Goal: Information Seeking & Learning: Understand process/instructions

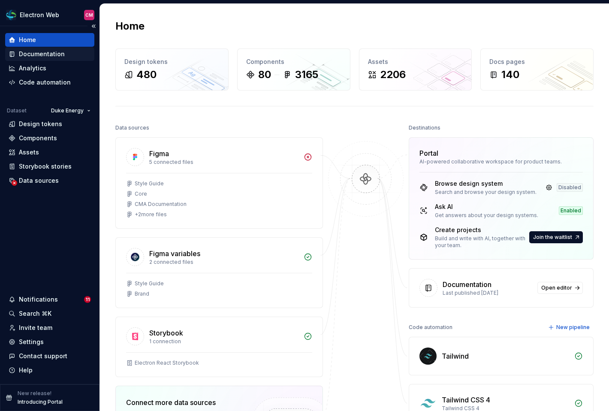
click at [36, 57] on div "Documentation" at bounding box center [42, 54] width 46 height 9
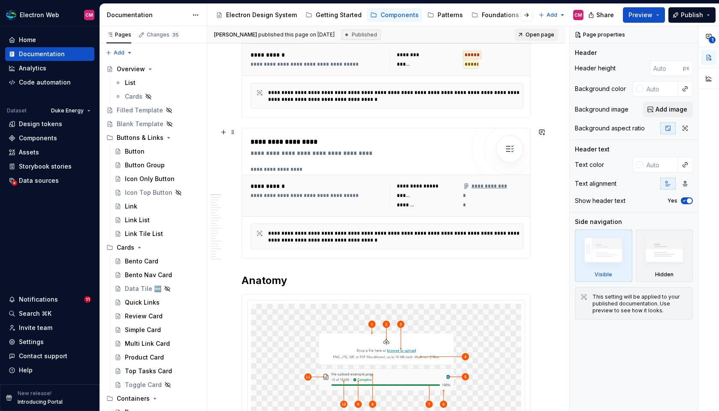
scroll to position [180, 0]
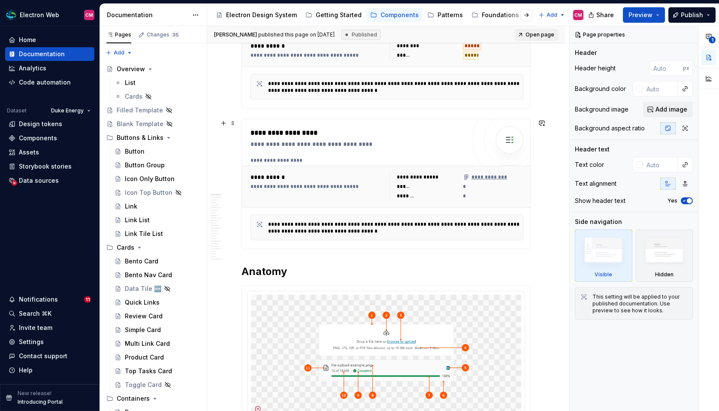
click at [344, 183] on div "**********" at bounding box center [317, 186] width 134 height 27
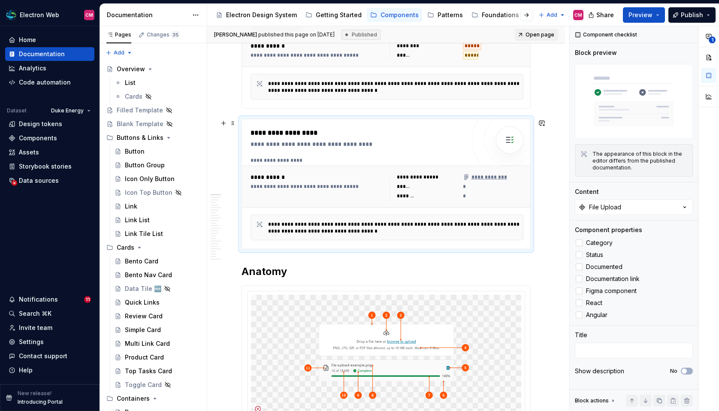
click at [465, 151] on div "**********" at bounding box center [357, 184] width 214 height 112
type textarea "*"
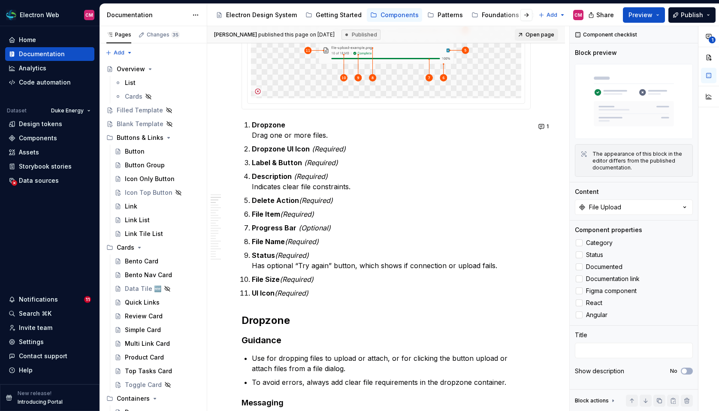
scroll to position [498, 0]
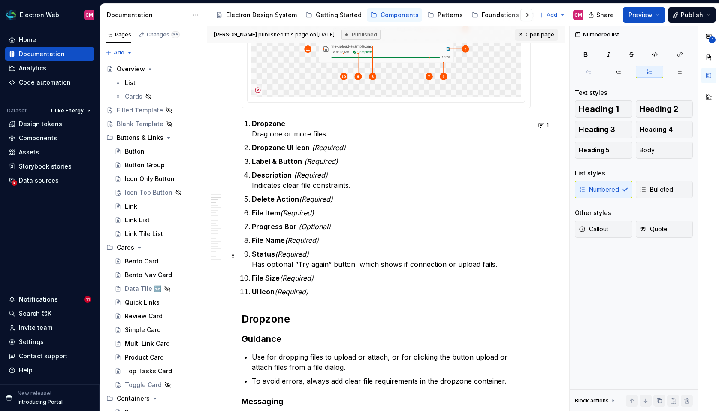
click at [502, 267] on p "Status (Required) Has optional “Try again” button, which shows if connection or…" at bounding box center [391, 259] width 279 height 21
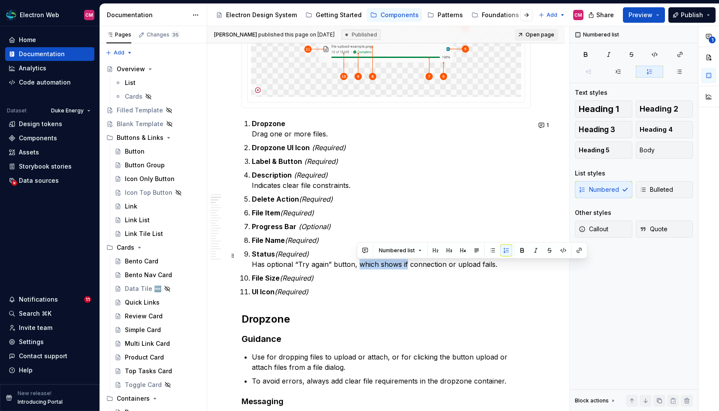
drag, startPoint x: 406, startPoint y: 266, endPoint x: 358, endPoint y: 267, distance: 47.6
click at [358, 267] on p "Status (Required) Has optional “Try again” button, which shows if connection or…" at bounding box center [391, 259] width 279 height 21
click at [461, 280] on p "File Size (Required)" at bounding box center [391, 278] width 279 height 10
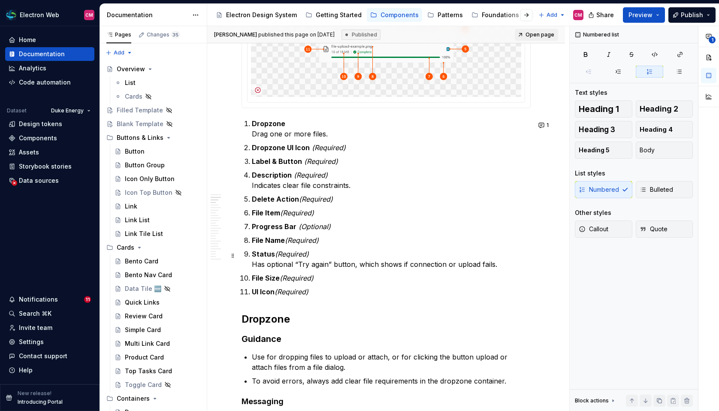
click at [498, 262] on p "Status (Required) Has optional “Try again” button, which shows if connection or…" at bounding box center [391, 259] width 279 height 21
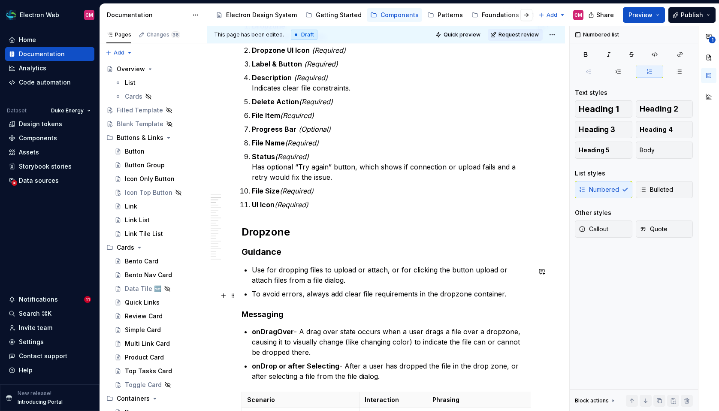
scroll to position [596, 0]
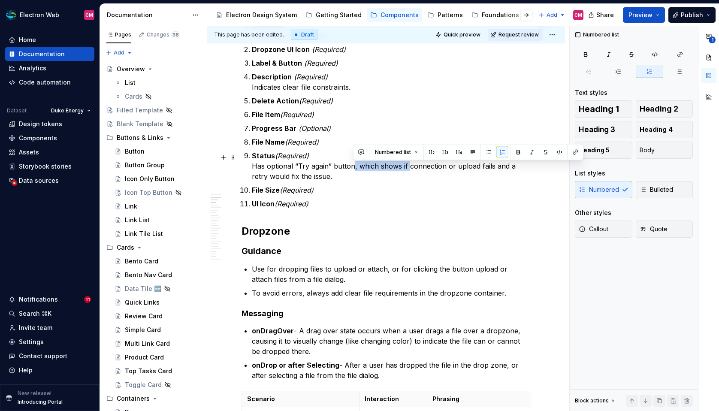
drag, startPoint x: 407, startPoint y: 168, endPoint x: 353, endPoint y: 168, distance: 54.0
click at [353, 168] on p "Status (Required) Has optional “Try again” button, which shows if connection or…" at bounding box center [391, 166] width 279 height 31
click at [505, 168] on p "Status (Required) Has optional “Try again” button — only showing if connection …" at bounding box center [391, 166] width 279 height 31
click at [364, 166] on p "Status (Required) Has optional “Try again” button — only showing if connection …" at bounding box center [391, 166] width 279 height 31
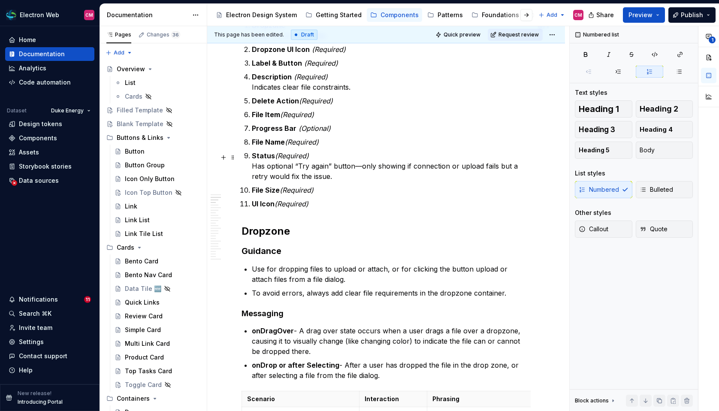
click at [411, 169] on p "Status (Required) Has optional “Try again” button—only showing if connection or…" at bounding box center [391, 166] width 279 height 31
click at [501, 169] on p "Status (Required) Has optional “Try again” button—only showing if connection or…" at bounding box center [391, 166] width 279 height 31
click at [265, 178] on p "Status (Required) Has optional “Try again” button—only showing if connection or…" at bounding box center [391, 166] width 279 height 31
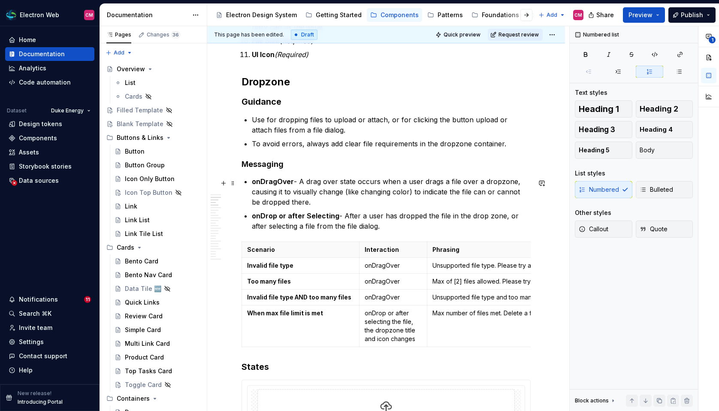
scroll to position [758, 0]
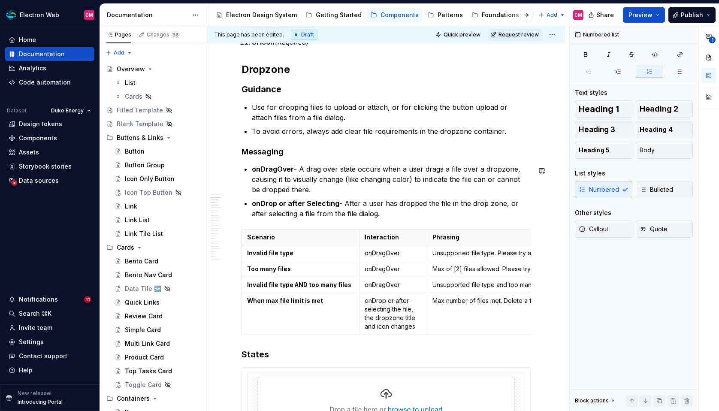
click at [265, 235] on p "Scenario" at bounding box center [300, 237] width 107 height 9
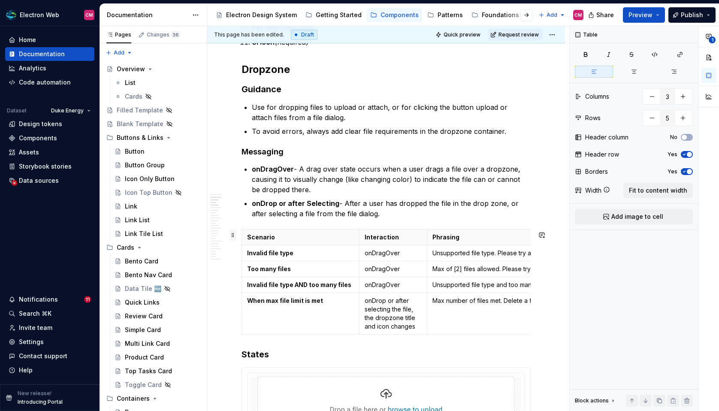
click at [234, 235] on span at bounding box center [232, 235] width 7 height 12
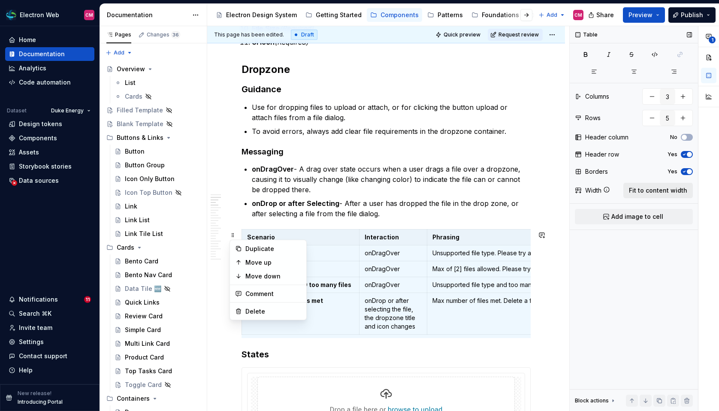
click at [608, 191] on span "Fit to content width" at bounding box center [658, 190] width 58 height 9
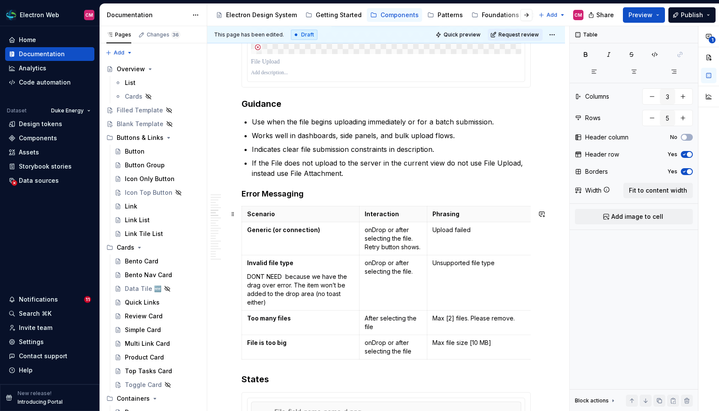
scroll to position [1629, 0]
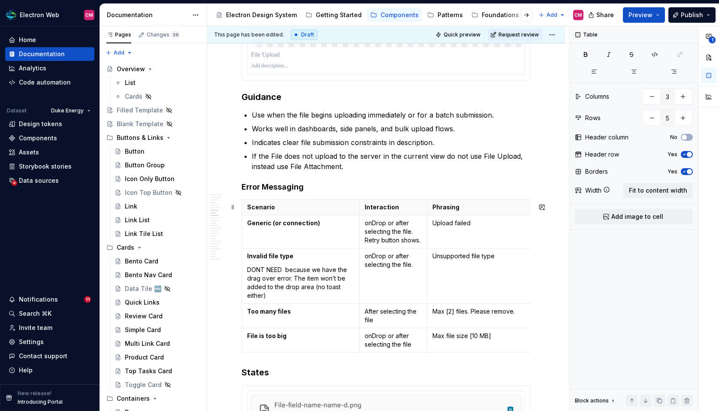
click at [235, 206] on span at bounding box center [232, 207] width 7 height 12
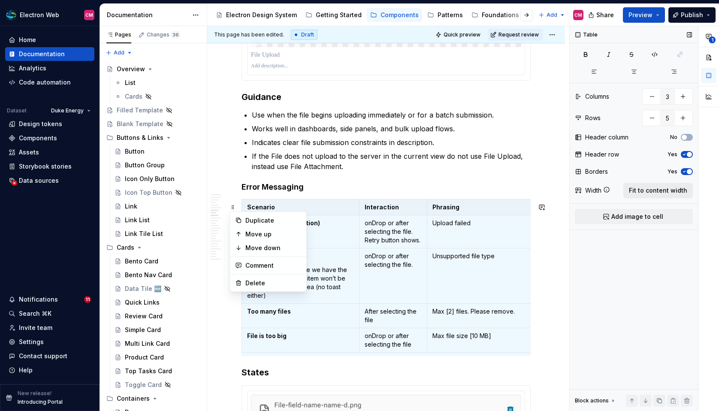
click at [608, 192] on span "Fit to content width" at bounding box center [658, 190] width 58 height 9
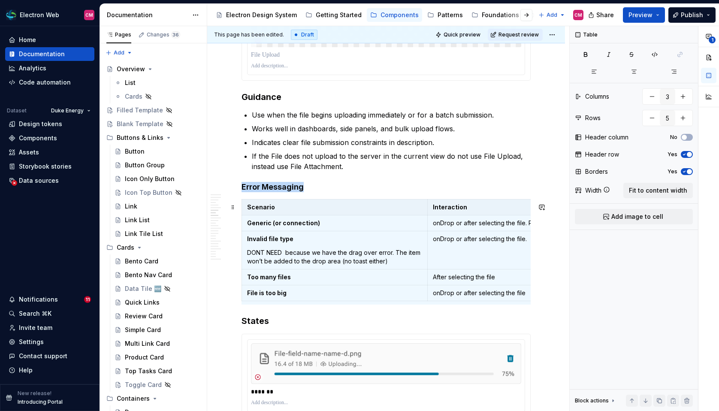
scroll to position [3, 0]
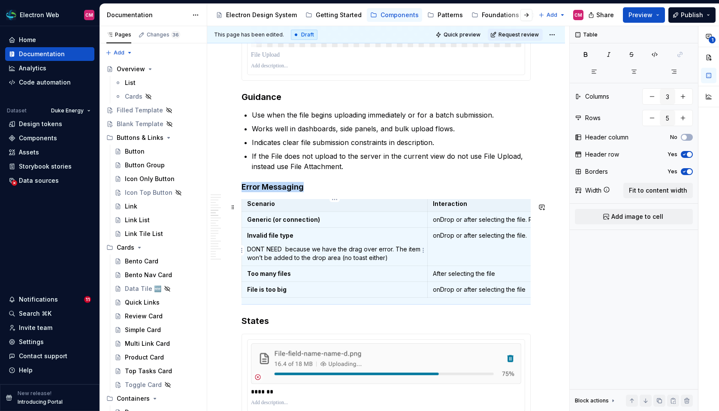
click at [322, 252] on p "DONT NEED because we have the drag over error. The item won’t be added to the d…" at bounding box center [334, 253] width 175 height 17
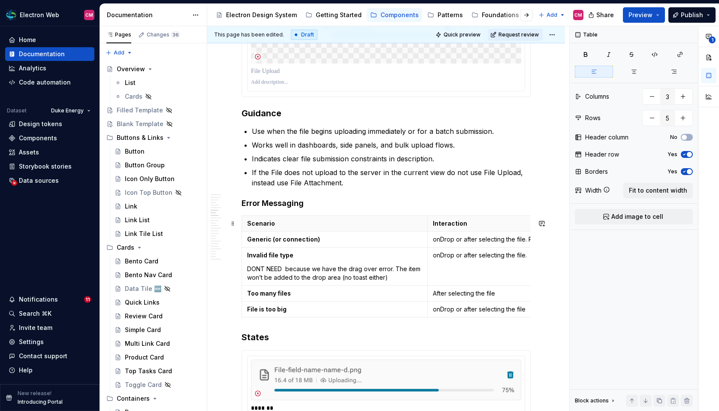
scroll to position [1614, 0]
drag, startPoint x: 243, startPoint y: 184, endPoint x: 227, endPoint y: 184, distance: 15.9
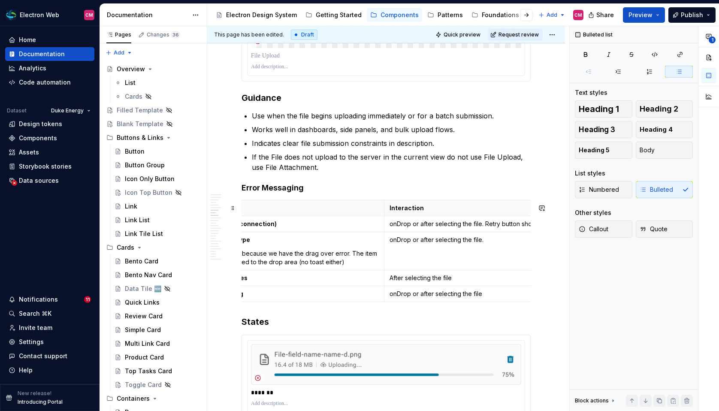
scroll to position [0, 0]
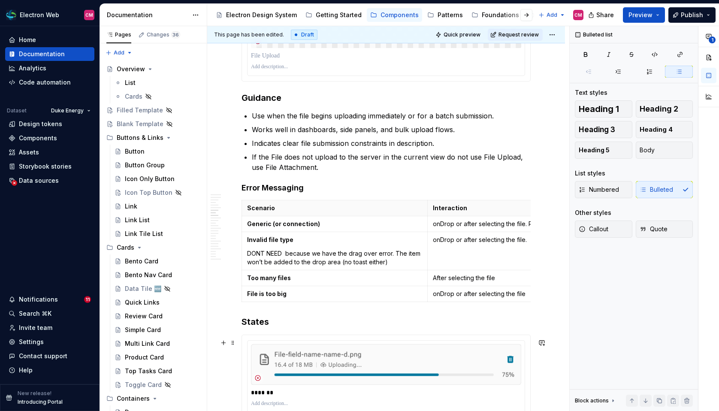
type textarea "*"
click at [242, 255] on html "Electron Web CM Home Documentation Analytics Code automation Dataset Duke Energ…" at bounding box center [359, 205] width 719 height 411
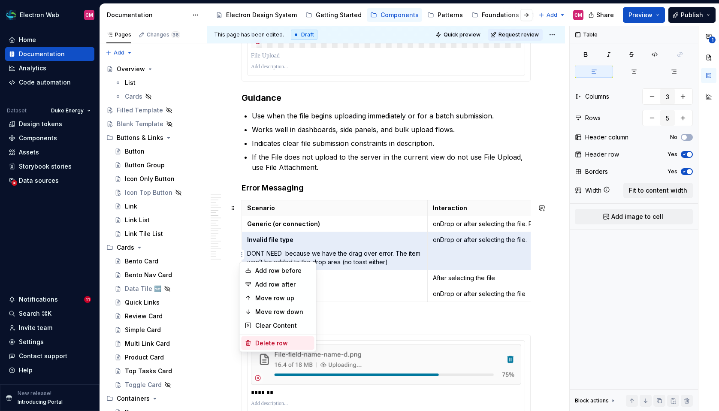
click at [273, 340] on div "Delete row" at bounding box center [283, 343] width 56 height 9
type input "4"
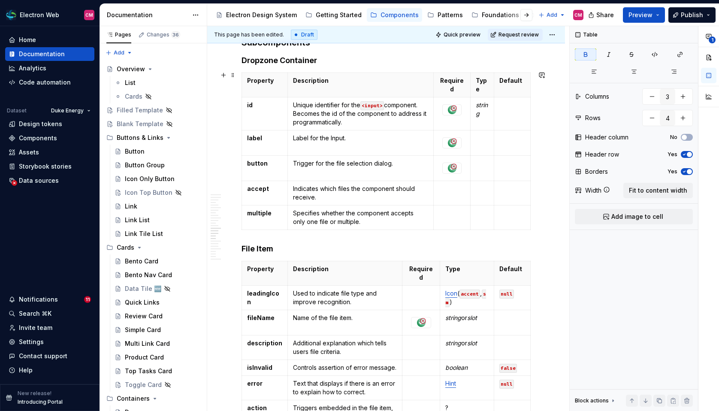
scroll to position [2963, 0]
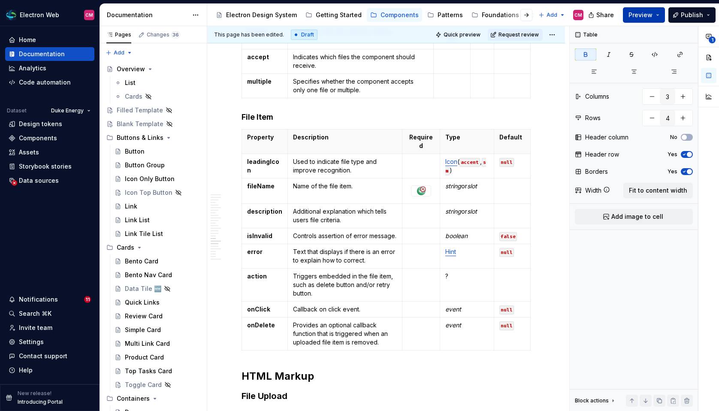
click at [608, 11] on button "Preview" at bounding box center [644, 14] width 42 height 15
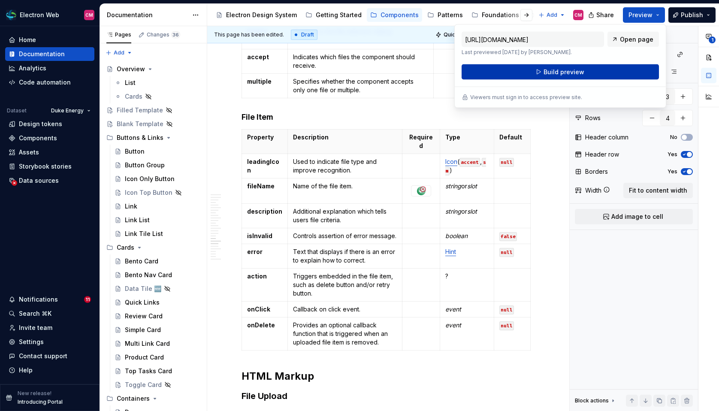
click at [601, 70] on button "Build preview" at bounding box center [559, 71] width 197 height 15
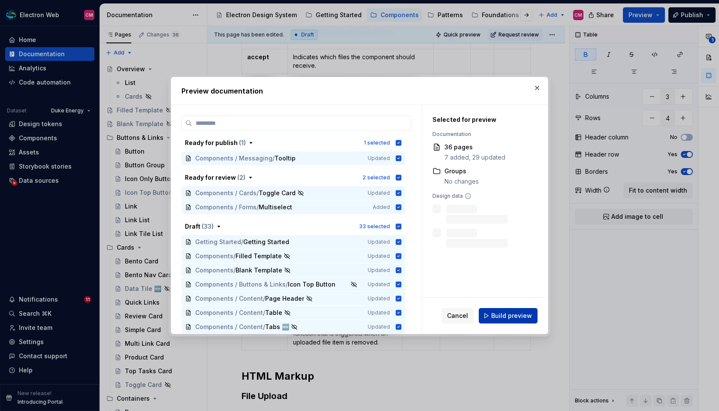
click at [493, 317] on button "Build preview" at bounding box center [508, 315] width 59 height 15
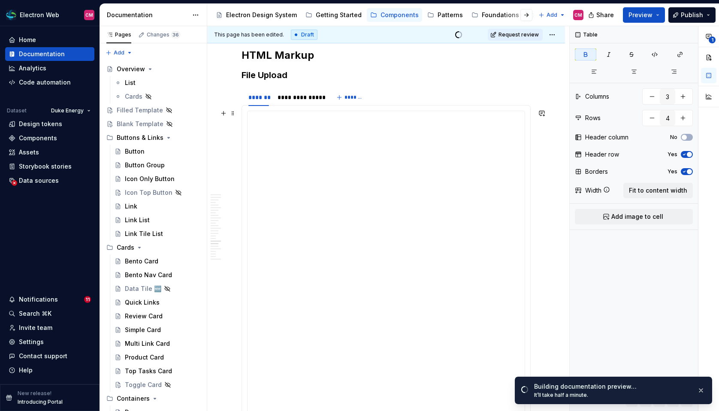
scroll to position [3296, 0]
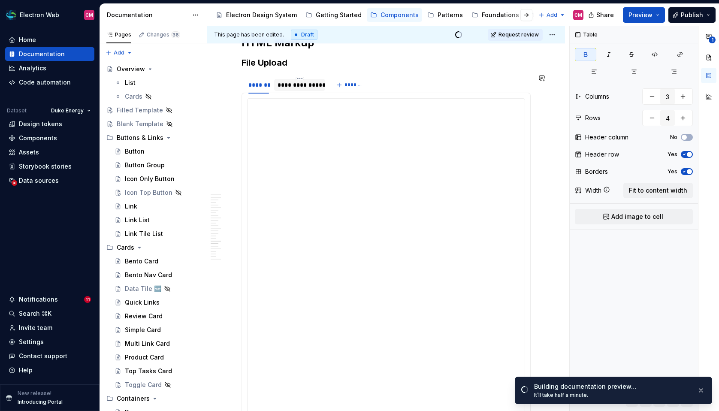
click at [296, 85] on div "**********" at bounding box center [299, 85] width 44 height 9
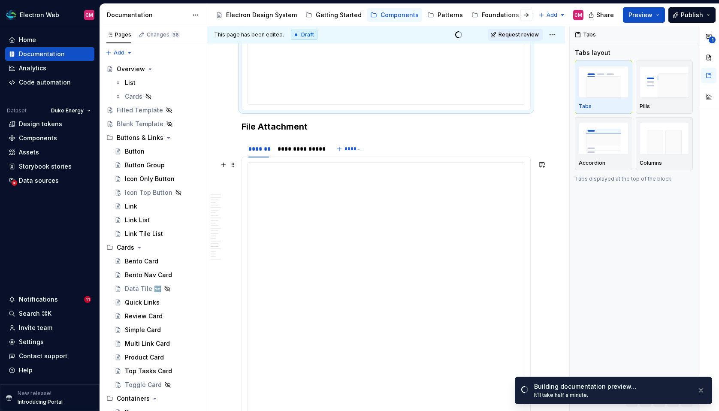
scroll to position [3632, 0]
click at [288, 149] on div "**********" at bounding box center [299, 150] width 44 height 9
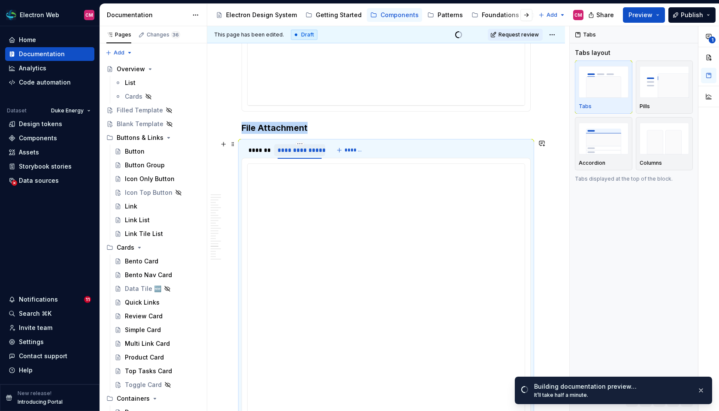
click at [287, 149] on div "**********" at bounding box center [299, 150] width 44 height 9
click at [262, 149] on div "*******" at bounding box center [258, 150] width 21 height 9
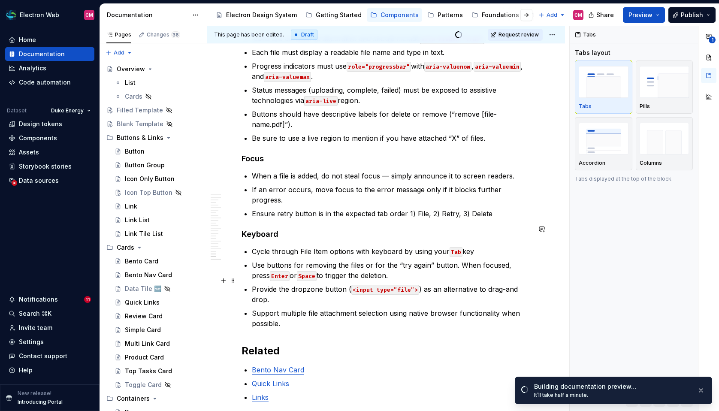
scroll to position [4158, 0]
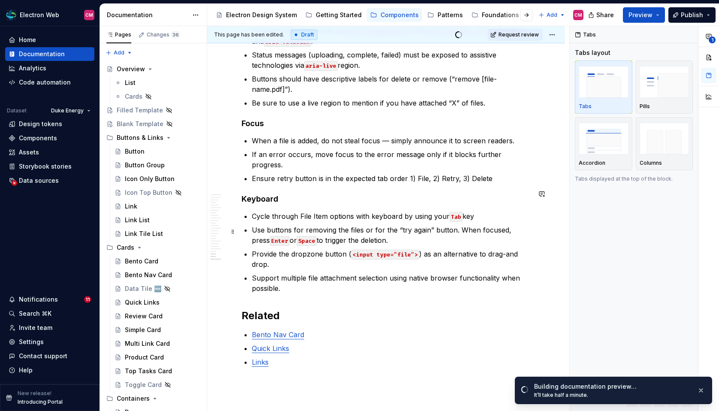
click at [392, 250] on code "<input type=”file”>" at bounding box center [385, 255] width 68 height 10
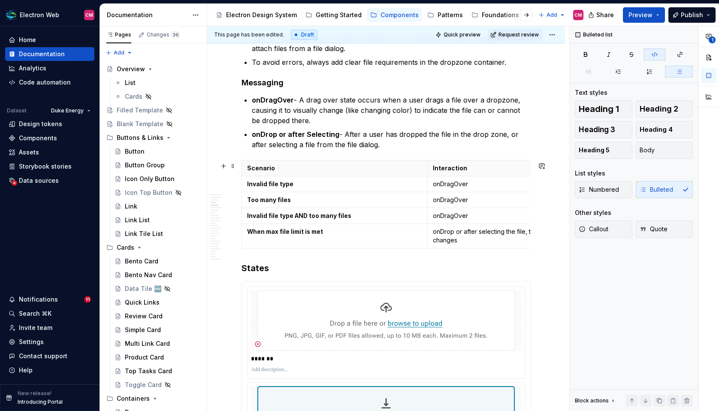
scroll to position [812, 0]
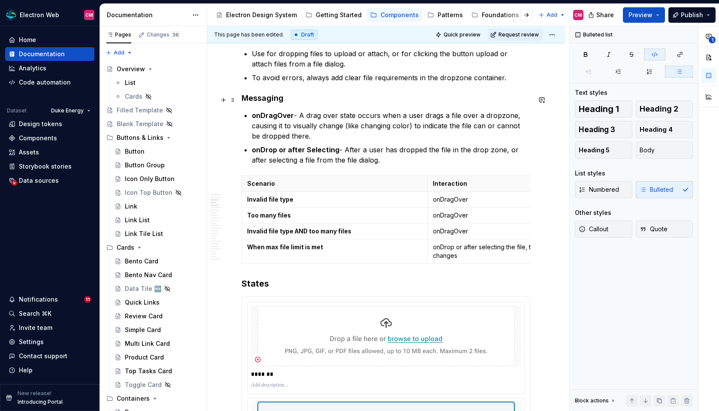
click at [243, 102] on h4 "Messaging" at bounding box center [385, 98] width 289 height 10
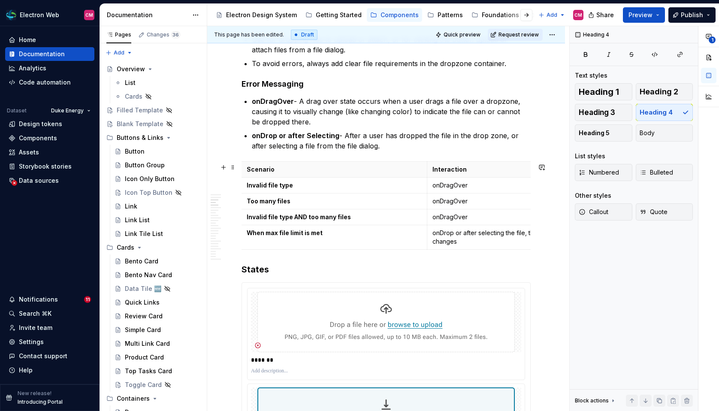
scroll to position [0, 0]
click at [608, 19] on button "Preview" at bounding box center [644, 14] width 42 height 15
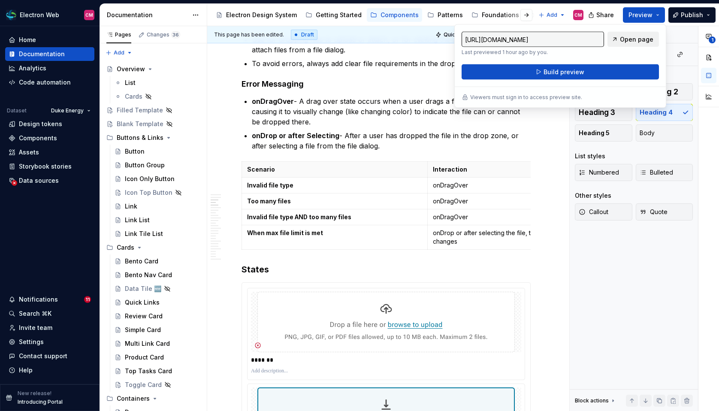
click at [608, 35] on span "Open page" at bounding box center [636, 39] width 33 height 9
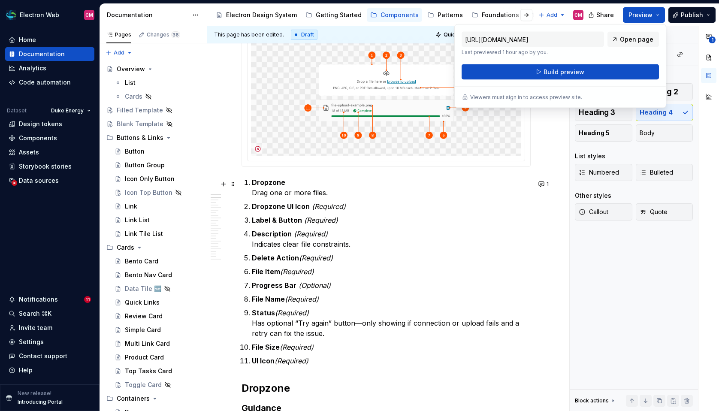
scroll to position [512, 0]
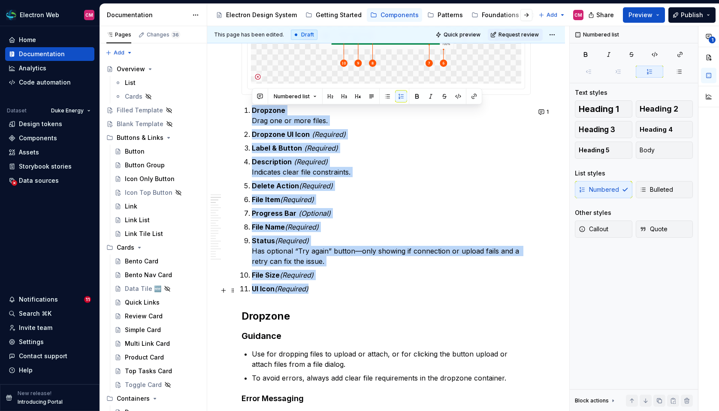
drag, startPoint x: 247, startPoint y: 108, endPoint x: 357, endPoint y: 288, distance: 210.9
click at [357, 288] on ol "Dropzone Drag one or more files. Dropzone UI Icon (Required) Label & Button (Re…" at bounding box center [391, 199] width 279 height 189
copy ol "Dropzone Drag one or more files. Dropzone UI Icon (Required) Label & Button (Re…"
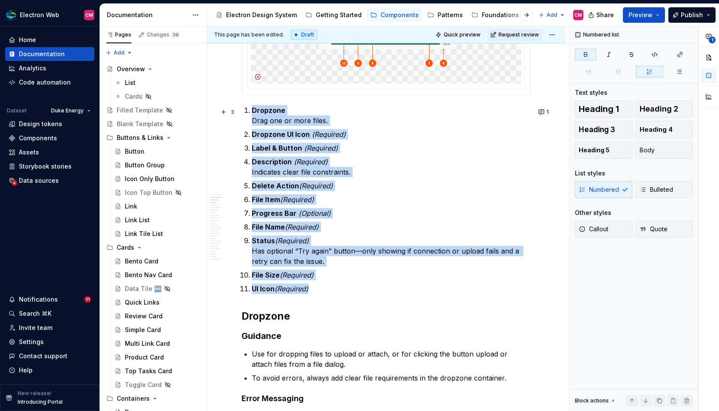
click at [254, 111] on strong "Dropzone" at bounding box center [268, 110] width 33 height 9
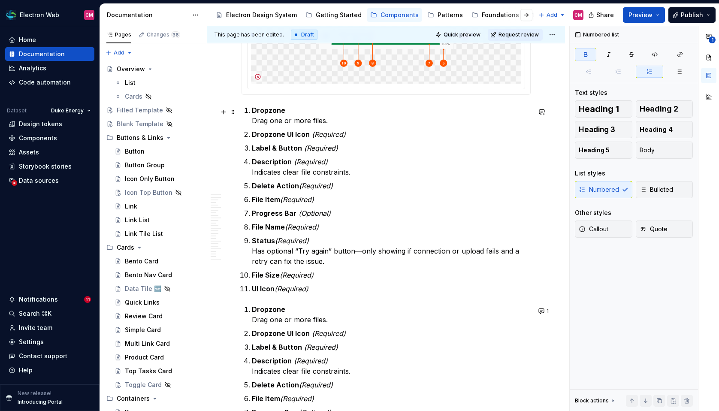
click at [252, 113] on li "Dropzone Drag one or more files." at bounding box center [391, 115] width 279 height 21
click at [337, 120] on p "Dropzone Drag one or more files." at bounding box center [391, 115] width 279 height 21
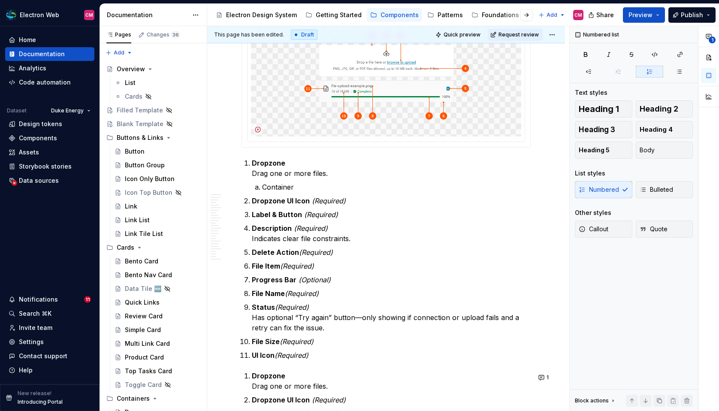
scroll to position [420, 0]
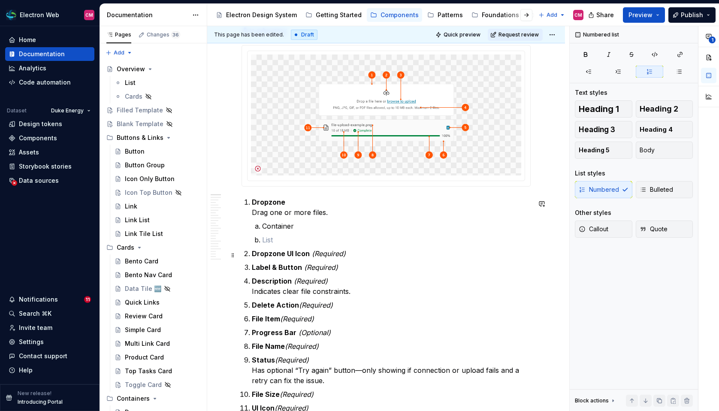
click at [252, 256] on strong "Dropzone UI Icon" at bounding box center [281, 253] width 58 height 9
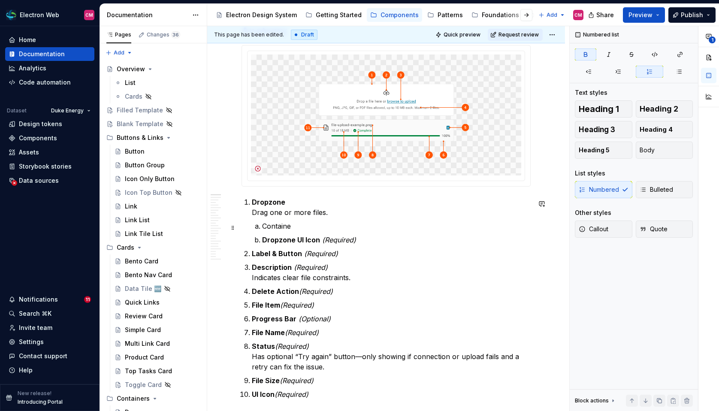
click at [277, 226] on p "Containe" at bounding box center [396, 226] width 268 height 10
drag, startPoint x: 294, startPoint y: 226, endPoint x: 259, endPoint y: 226, distance: 35.2
click at [262, 226] on li "Containe" at bounding box center [396, 226] width 268 height 10
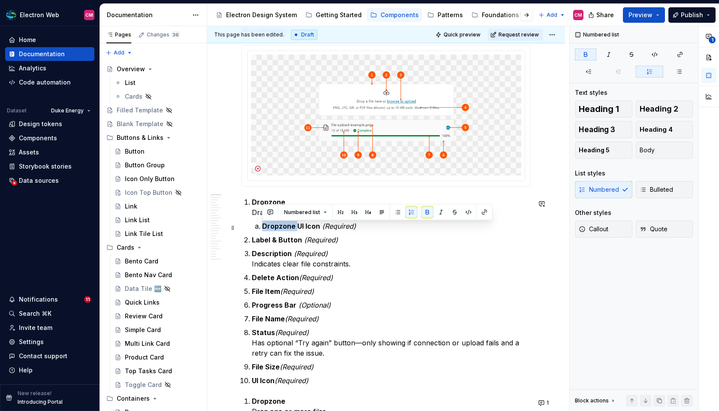
drag, startPoint x: 297, startPoint y: 228, endPoint x: 260, endPoint y: 227, distance: 36.9
click at [262, 227] on li "Dropzone UI Icon (Required)" at bounding box center [396, 226] width 268 height 10
click at [253, 240] on strong "Label & Button" at bounding box center [277, 239] width 50 height 9
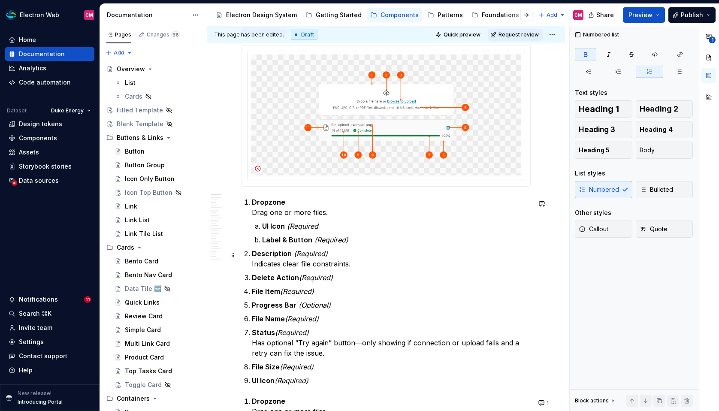
click at [252, 255] on li "Description (Required) Indicates clear file constraints." at bounding box center [391, 258] width 279 height 21
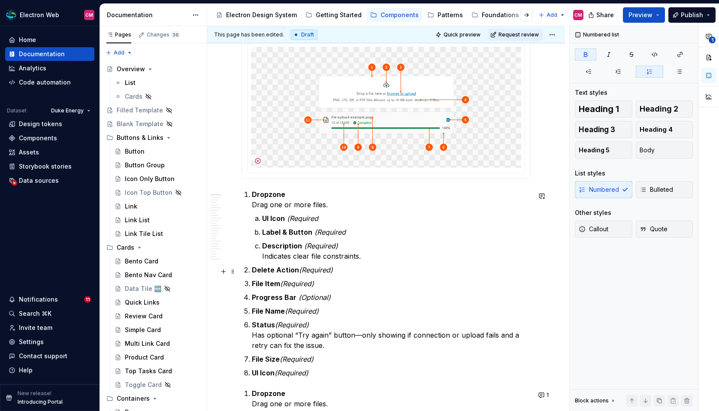
click at [252, 272] on strong "Delete Action" at bounding box center [275, 269] width 47 height 9
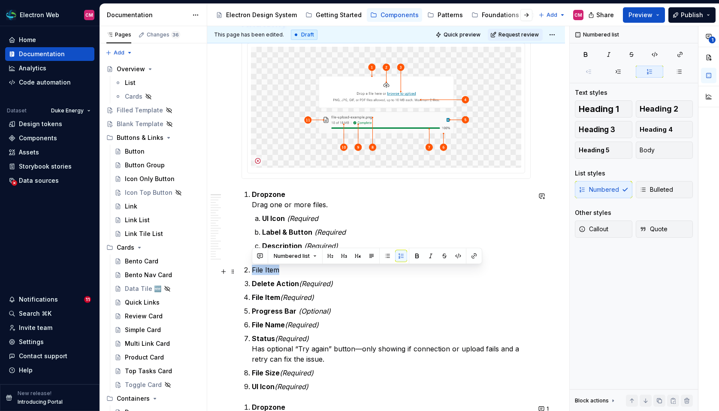
drag, startPoint x: 279, startPoint y: 272, endPoint x: 252, endPoint y: 272, distance: 27.0
click at [252, 272] on p "File Item" at bounding box center [391, 270] width 279 height 10
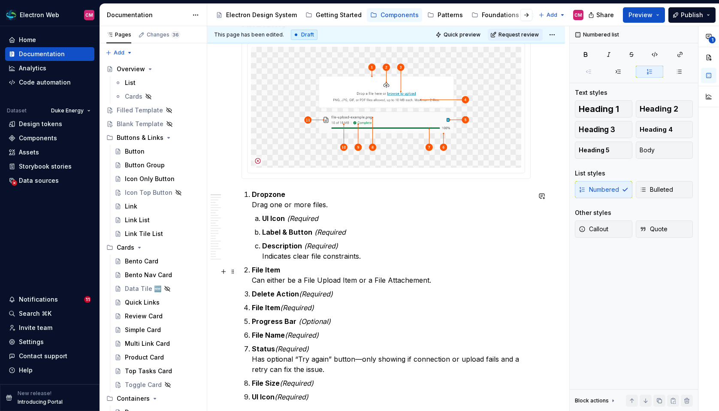
click at [408, 282] on p "File Item Can either be a File Upload Item or a File Attachement." at bounding box center [391, 275] width 279 height 21
click at [304, 281] on p "File Item Can either be a File Upload Item or a File Attachment." at bounding box center [391, 275] width 279 height 21
click at [349, 284] on p "File Item Can either be a File Upload Item or a File Attachment." at bounding box center [391, 275] width 279 height 21
click at [329, 281] on p "File Item Can either be a File Upload Item or a File Attachment." at bounding box center [391, 275] width 279 height 21
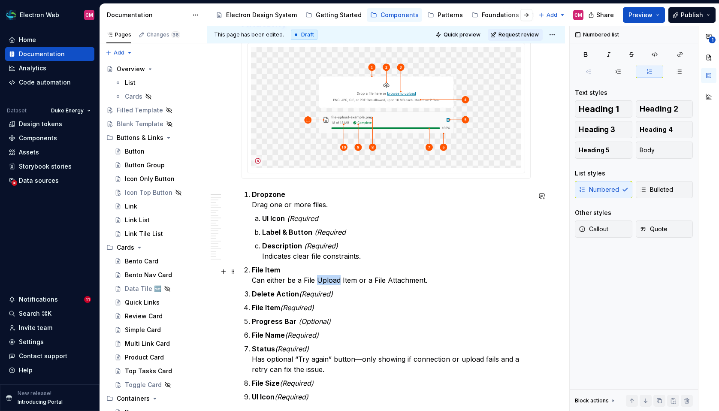
click at [329, 281] on p "File Item Can either be a File Upload Item or a File Attachment." at bounding box center [391, 275] width 279 height 21
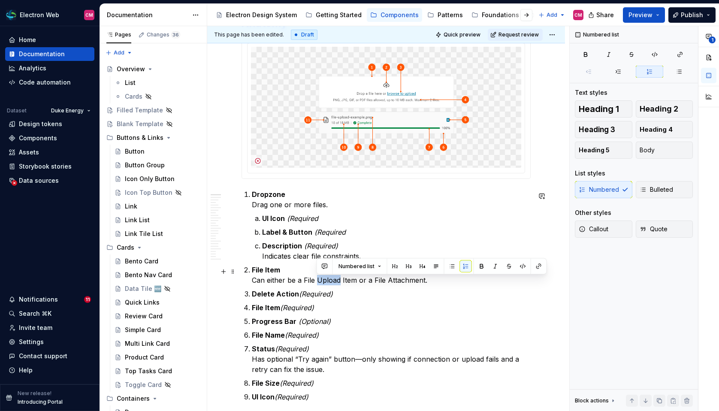
click at [345, 281] on p "File Item Can either be a File Upload Item or a File Attachment." at bounding box center [391, 275] width 279 height 21
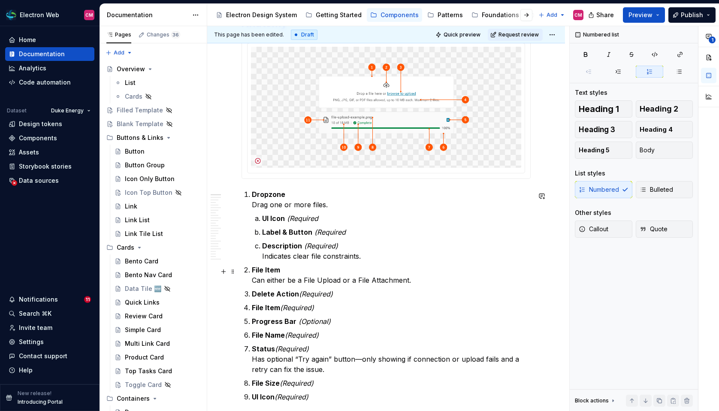
click at [351, 284] on p "File Item Can either be a File Upload or a File Attachment." at bounding box center [391, 275] width 279 height 21
click at [351, 283] on p "File Item Can either be a File Upload or a File Attachment." at bounding box center [391, 275] width 279 height 21
click at [302, 281] on p "File Item Can either be a File Upload or File Attachment." at bounding box center [391, 275] width 279 height 21
click at [358, 283] on p "File Item Can either be a 1) File Upload or File Attachment." at bounding box center [391, 275] width 279 height 21
click at [429, 281] on p "File Item Can either be a 1) File Upload or 2) File Attachment." at bounding box center [391, 275] width 279 height 21
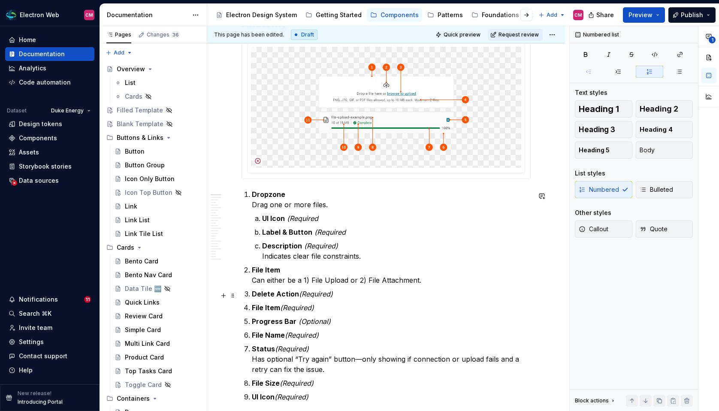
click at [253, 295] on strong "Delete Action" at bounding box center [275, 293] width 47 height 9
click at [262, 299] on li "Delete Action (Required)" at bounding box center [396, 294] width 268 height 10
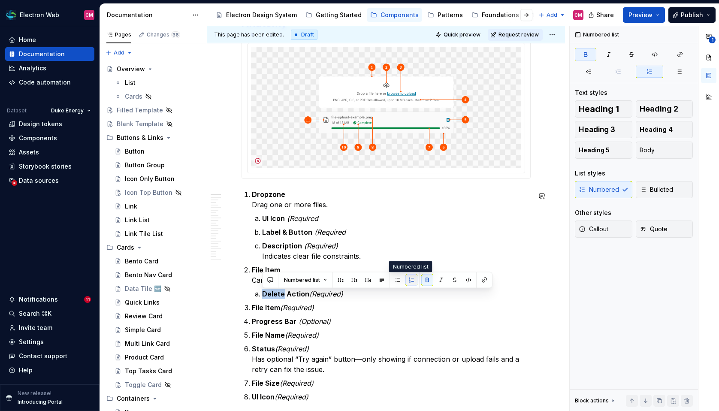
click at [408, 284] on button "button" at bounding box center [411, 280] width 12 height 12
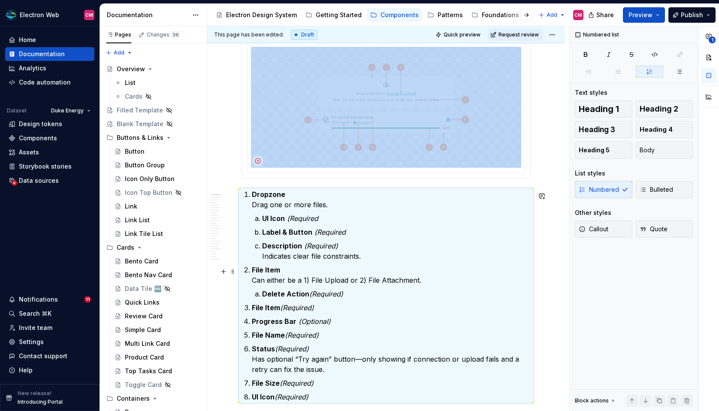
click at [378, 288] on li "File Item Can either be a 1) File Upload or 2) File Attachment. Delete Action (…" at bounding box center [391, 282] width 279 height 34
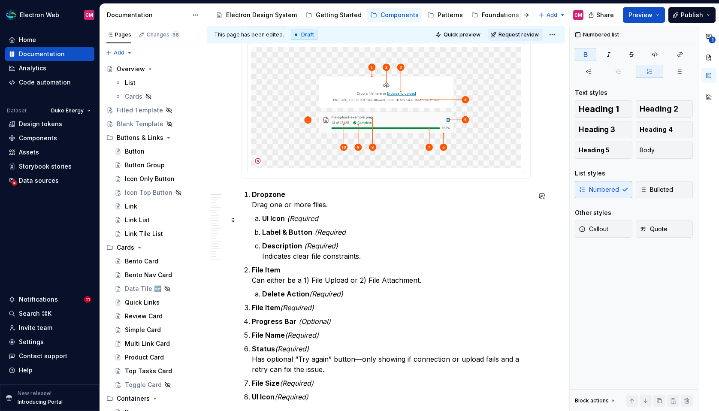
click at [262, 221] on li "UI Icon (Required" at bounding box center [396, 218] width 268 height 10
click at [608, 188] on span "Bulleted" at bounding box center [655, 189] width 33 height 9
click at [269, 277] on p "File Item Can either be a 1) File Upload or 2) File Attachment." at bounding box center [391, 275] width 279 height 21
click at [340, 213] on li "Dropzone Drag one or more files. UI Icon (Required Label & Button (Required Des…" at bounding box center [391, 225] width 279 height 72
click at [336, 217] on p "UI Icon (Required" at bounding box center [396, 218] width 268 height 10
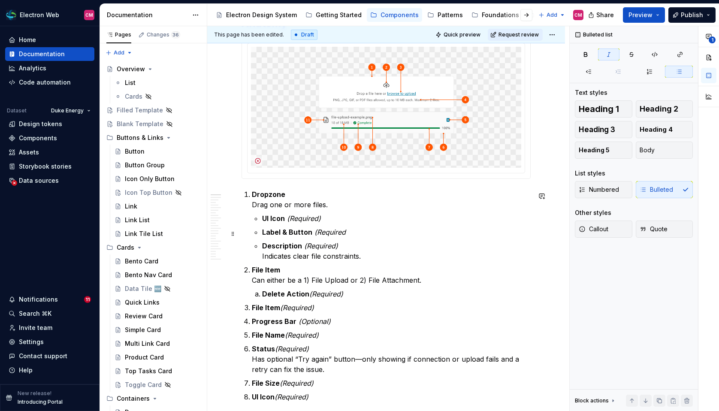
click at [352, 233] on p "Label & Button (Required" at bounding box center [396, 232] width 268 height 10
click at [262, 219] on strong "UI Icon" at bounding box center [273, 218] width 23 height 9
click at [262, 231] on li "Dropzone Drag one or more files. A. UI Icon (Required) Label & Button (Required…" at bounding box center [391, 225] width 279 height 72
click at [264, 218] on strong "A. UI Icon" at bounding box center [278, 218] width 32 height 9
click at [261, 232] on li "Dropzone Drag one or more files. A. UI Icon (Required) Label & Button (Required…" at bounding box center [391, 225] width 279 height 72
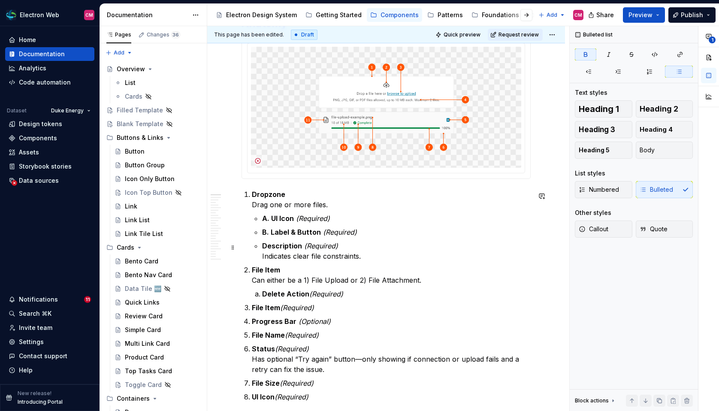
click at [263, 244] on strong "Description" at bounding box center [282, 245] width 40 height 9
click at [262, 294] on strong "Delete Action" at bounding box center [285, 293] width 47 height 9
click at [608, 188] on span "Bulleted" at bounding box center [655, 189] width 33 height 9
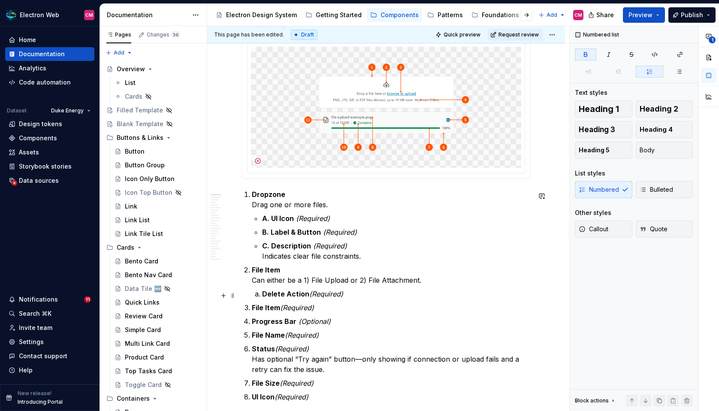
click at [262, 293] on li "Delete Action (Required)" at bounding box center [396, 294] width 268 height 10
click at [395, 279] on button "button" at bounding box center [397, 280] width 12 height 12
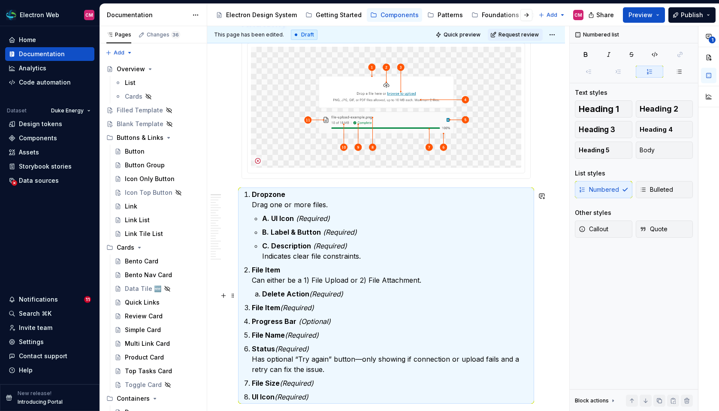
click at [294, 302] on ol "Dropzone Drag one or more files. A. UI Icon (Required) B. Label & Button (Requi…" at bounding box center [391, 295] width 279 height 213
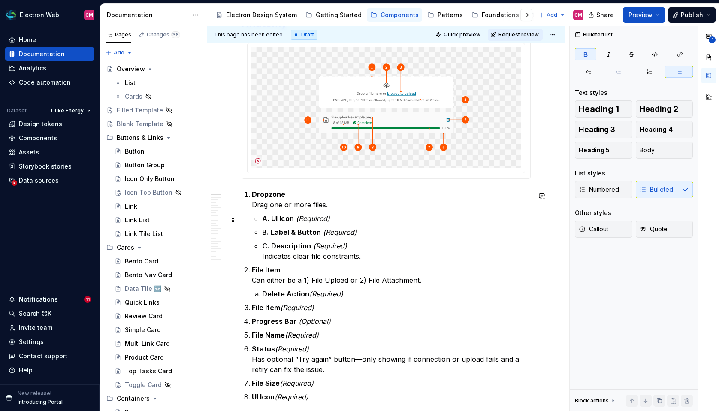
click at [260, 222] on li "Dropzone Drag one or more files. A. UI Icon (Required) B. Label & Button (Requi…" at bounding box center [391, 225] width 279 height 72
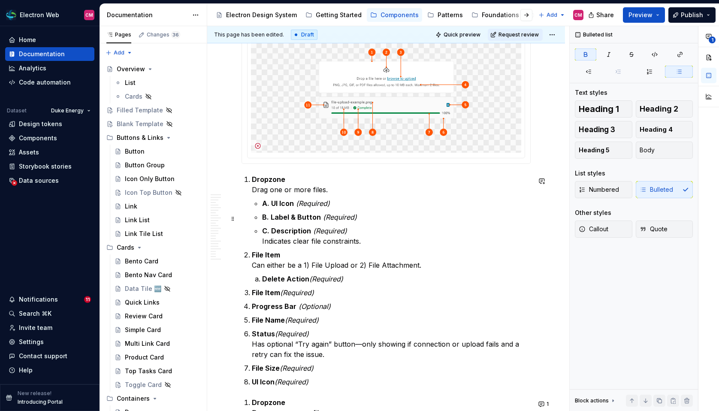
scroll to position [444, 0]
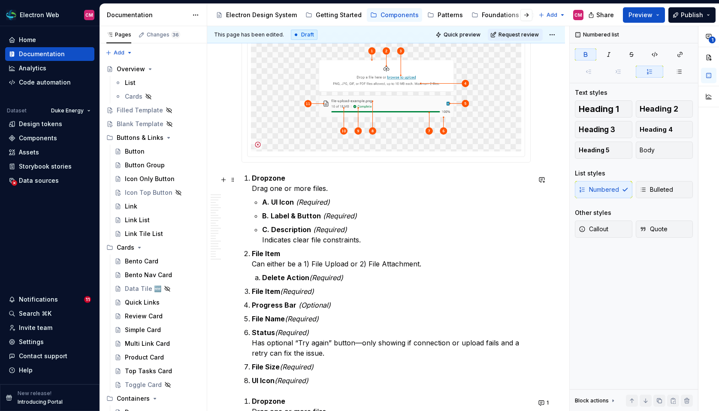
click at [259, 182] on strong "Dropzone" at bounding box center [268, 178] width 33 height 9
click at [263, 254] on strong "File Item" at bounding box center [266, 253] width 28 height 9
click at [267, 280] on strong "Delete Action" at bounding box center [285, 277] width 47 height 9
click at [262, 280] on li "Delete Action (Required)" at bounding box center [396, 277] width 268 height 10
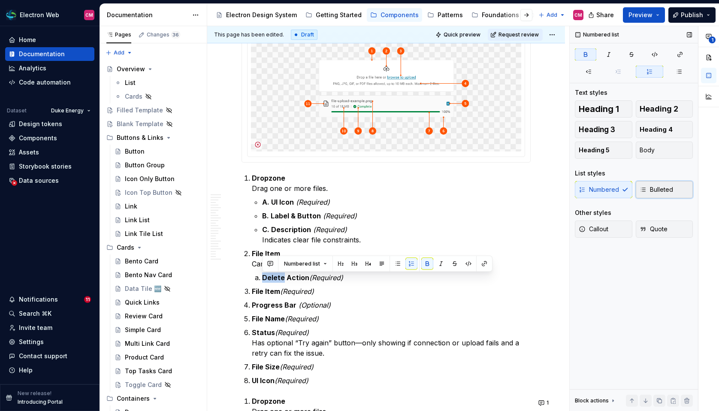
click at [608, 196] on button "Bulleted" at bounding box center [663, 189] width 57 height 17
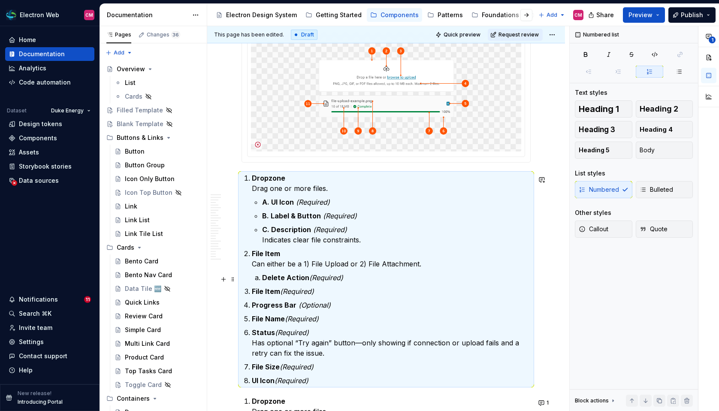
click at [295, 282] on strong "Delete Action" at bounding box center [285, 277] width 47 height 9
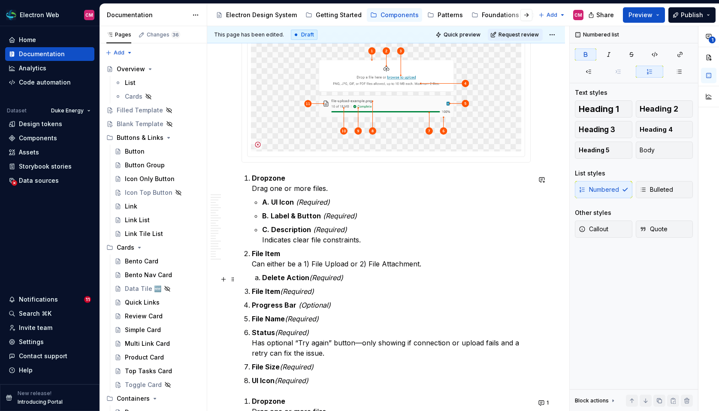
click at [263, 281] on strong "Delete Action" at bounding box center [285, 277] width 47 height 9
click at [252, 295] on li "File Item (Required)" at bounding box center [391, 291] width 279 height 10
click at [253, 307] on strong "Progress Bar" at bounding box center [274, 305] width 45 height 9
click at [253, 318] on strong "File Name" at bounding box center [268, 318] width 33 height 9
click at [253, 333] on strong "Status" at bounding box center [263, 332] width 23 height 9
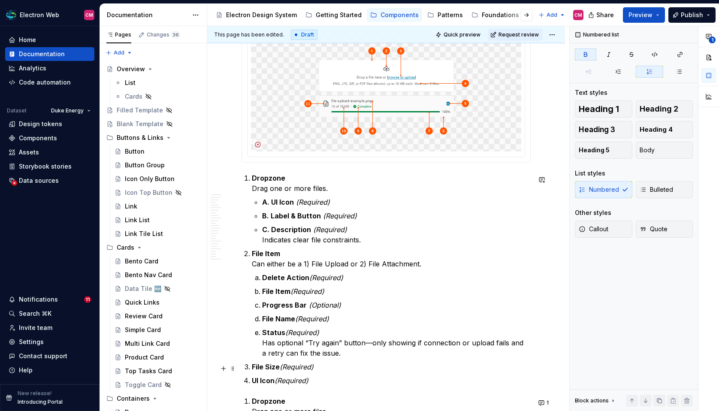
click at [252, 365] on strong "File Size" at bounding box center [266, 366] width 28 height 9
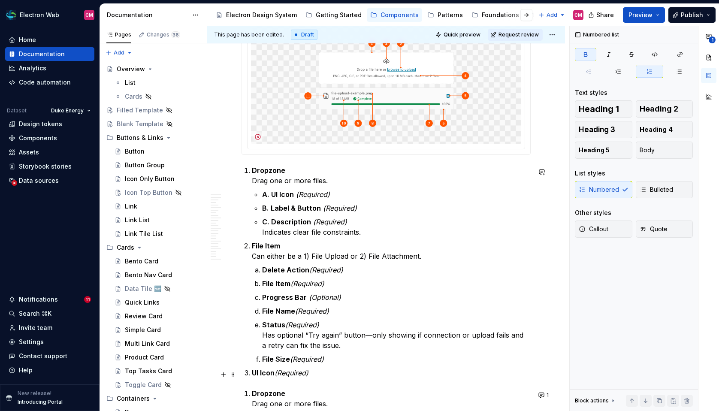
click at [252, 374] on li "UI Icon (Required)" at bounding box center [391, 372] width 279 height 10
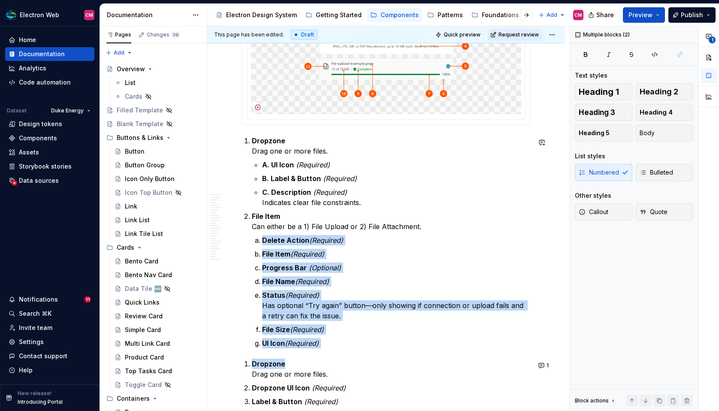
drag, startPoint x: 263, startPoint y: 272, endPoint x: 332, endPoint y: 371, distance: 120.4
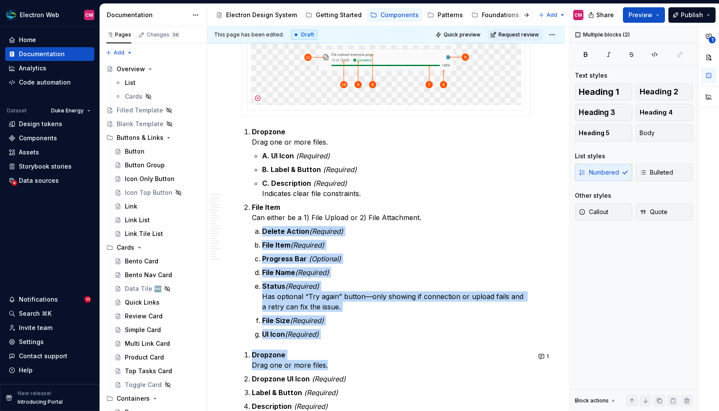
drag, startPoint x: 329, startPoint y: 341, endPoint x: 259, endPoint y: 235, distance: 126.8
click at [608, 173] on button "Bulleted" at bounding box center [663, 172] width 57 height 17
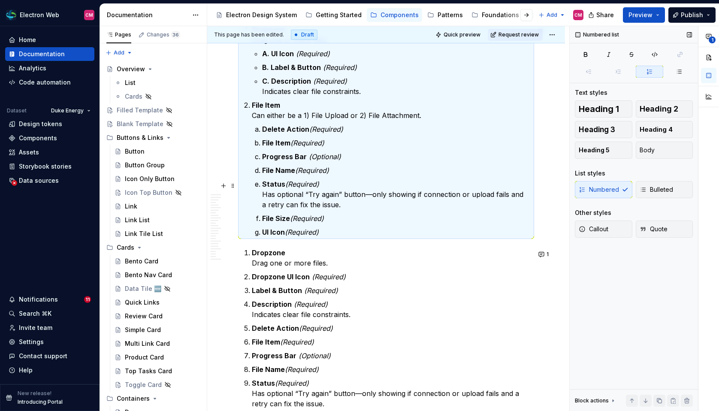
scroll to position [553, 0]
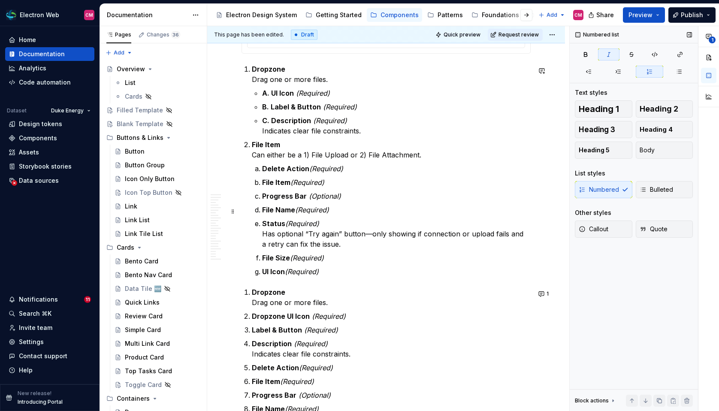
click at [321, 206] on p "File Name (Required)" at bounding box center [396, 210] width 268 height 10
click at [262, 166] on strong "Delete Action" at bounding box center [285, 168] width 47 height 9
click at [408, 155] on button "button" at bounding box center [411, 154] width 12 height 12
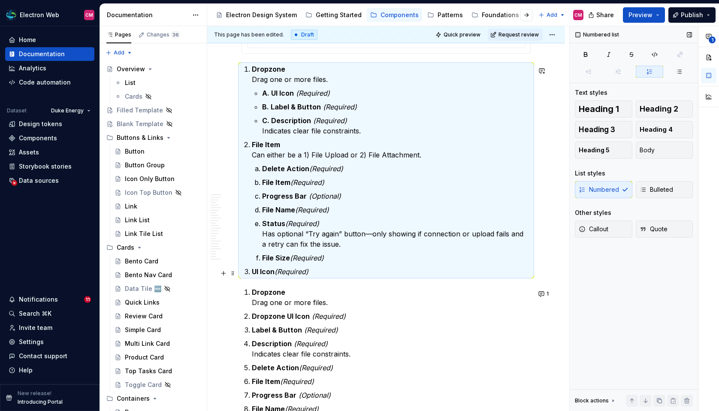
click at [252, 272] on li "UI Icon (Required)" at bounding box center [391, 271] width 279 height 10
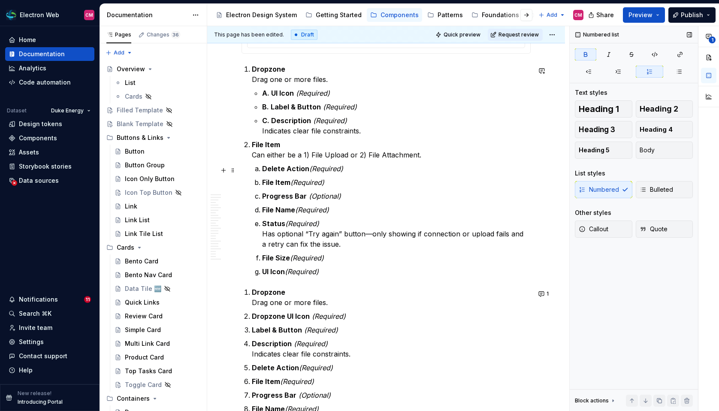
scroll to position [548, 0]
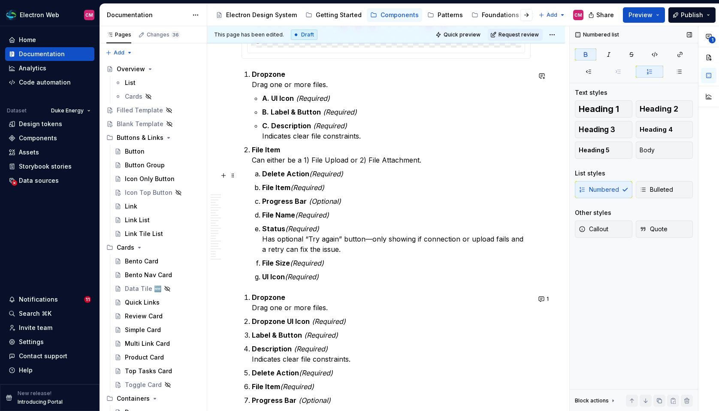
click at [262, 175] on li "Delete Action (Required)" at bounding box center [396, 174] width 268 height 10
click at [262, 188] on li "File Item (Required)" at bounding box center [396, 187] width 268 height 10
click at [262, 202] on li "Progress Bar (Optional)" at bounding box center [396, 201] width 268 height 10
click at [262, 217] on strong "File Name" at bounding box center [278, 215] width 33 height 9
click at [262, 226] on li "Status (Required) Has optional “Try again” button—only showing if connection or…" at bounding box center [396, 238] width 268 height 31
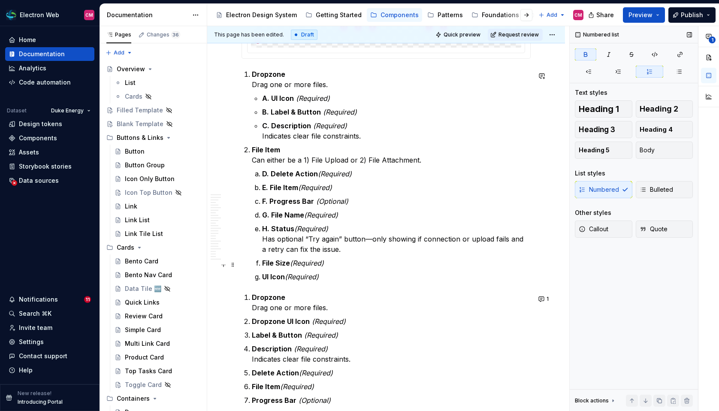
click at [262, 262] on li "File Size (Required)" at bounding box center [396, 263] width 268 height 10
click at [262, 276] on li "UI Icon (Required)" at bounding box center [396, 276] width 268 height 10
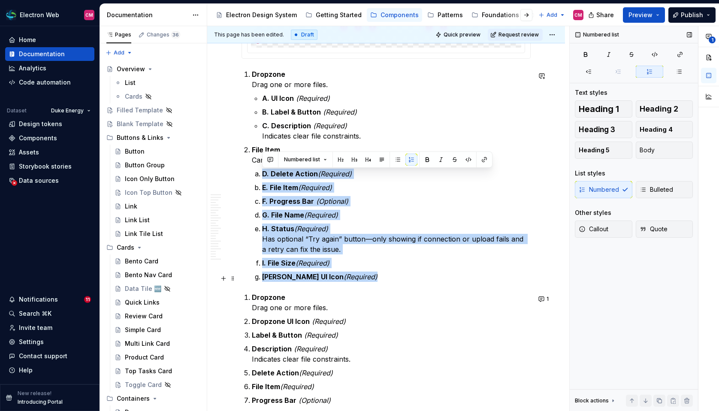
drag, startPoint x: 264, startPoint y: 175, endPoint x: 340, endPoint y: 277, distance: 127.2
click at [340, 277] on ol "D. Delete Action (Required) E. File Item (Required) F. Progress Bar (Optional) …" at bounding box center [396, 225] width 268 height 113
click at [397, 163] on button "button" at bounding box center [397, 160] width 12 height 12
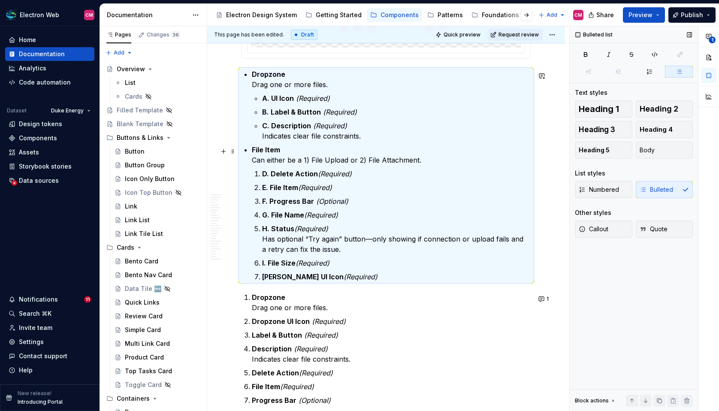
click at [275, 158] on p "File Item Can either be a 1) File Upload or 2) File Attachment." at bounding box center [391, 155] width 279 height 21
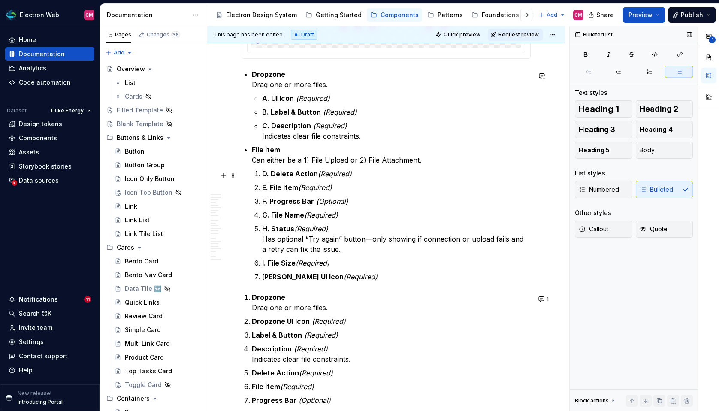
click at [262, 171] on li "D. Delete Action (Required)" at bounding box center [396, 174] width 268 height 10
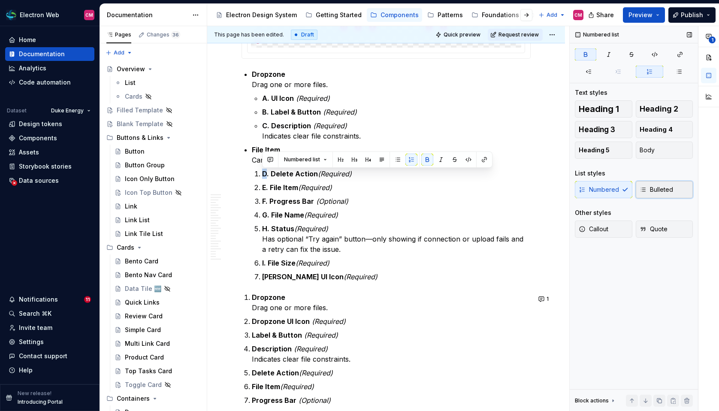
click at [608, 184] on button "Bulleted" at bounding box center [663, 189] width 57 height 17
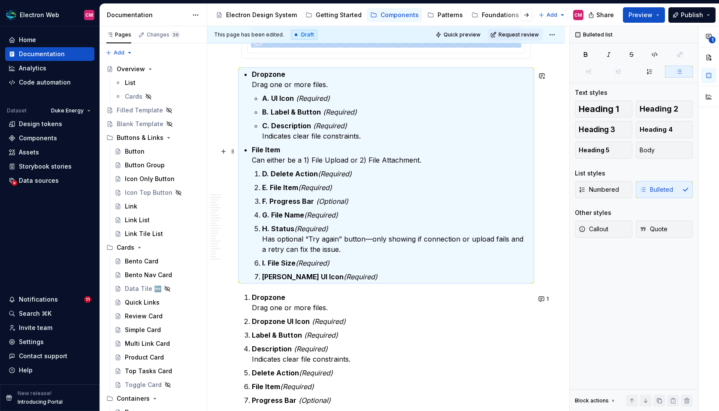
click at [303, 167] on li "File Item Can either be a 1) File Upload or 2) File Attachment. D. Delete Actio…" at bounding box center [391, 213] width 279 height 137
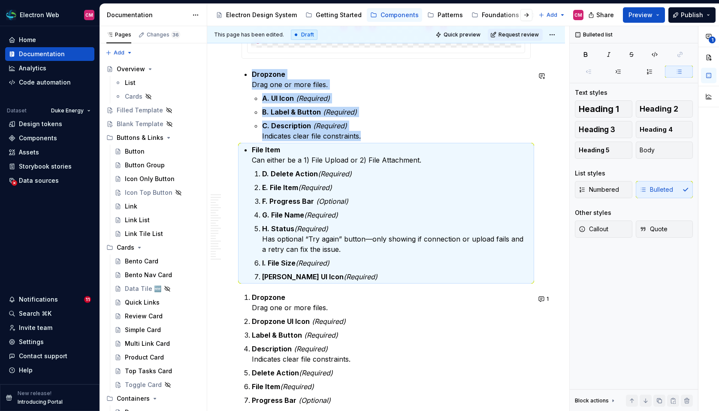
click at [262, 176] on li "D. Delete Action (Required)" at bounding box center [396, 174] width 268 height 10
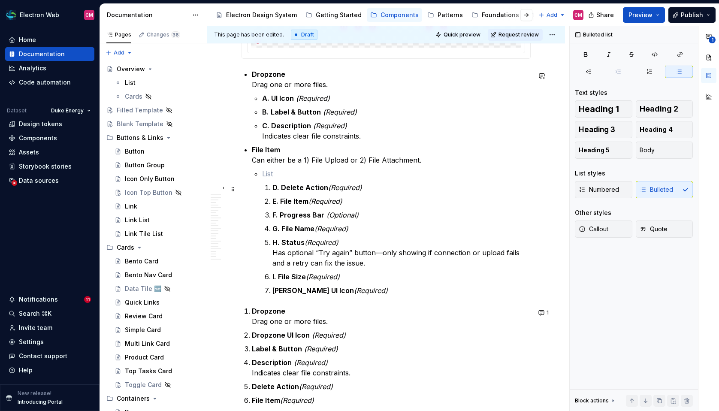
click at [272, 186] on li "D. Delete Action (Required)" at bounding box center [401, 187] width 258 height 10
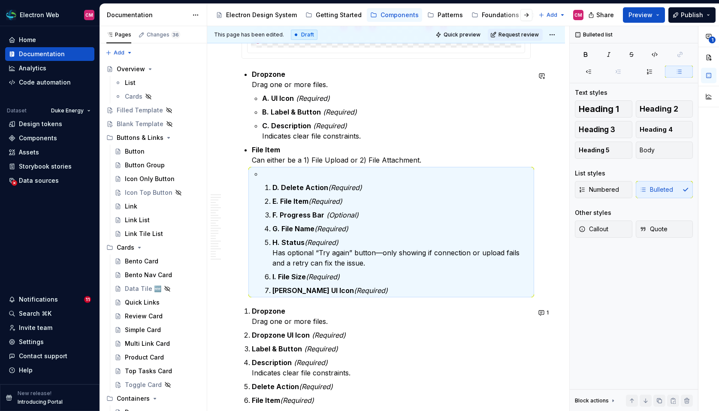
click at [272, 186] on li "D. Delete Action (Required)" at bounding box center [401, 187] width 258 height 10
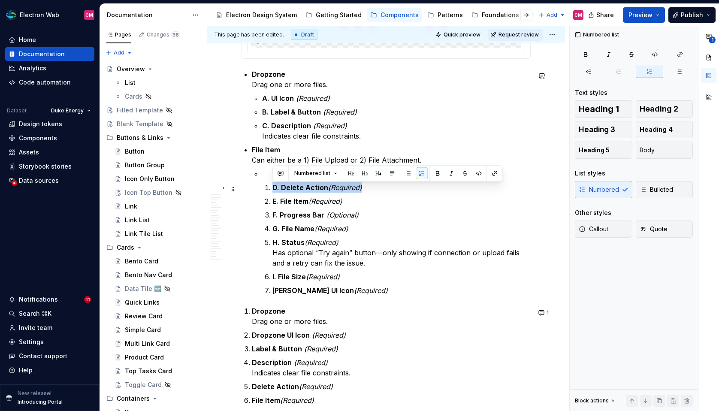
drag, startPoint x: 271, startPoint y: 187, endPoint x: 368, endPoint y: 187, distance: 97.8
click at [368, 187] on li "D. Delete Action (Required)" at bounding box center [401, 187] width 258 height 10
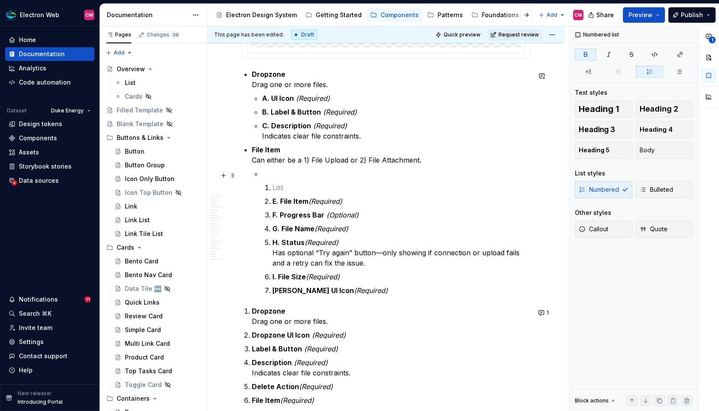
click at [263, 176] on p at bounding box center [396, 174] width 268 height 10
click at [279, 189] on p at bounding box center [401, 187] width 258 height 10
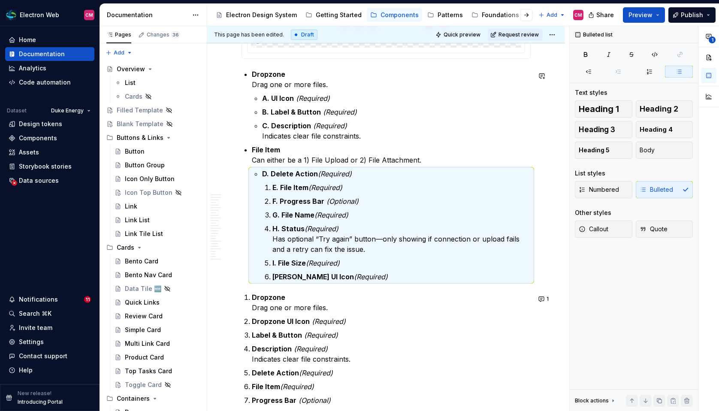
click at [279, 189] on strong "E. File Item" at bounding box center [290, 187] width 36 height 9
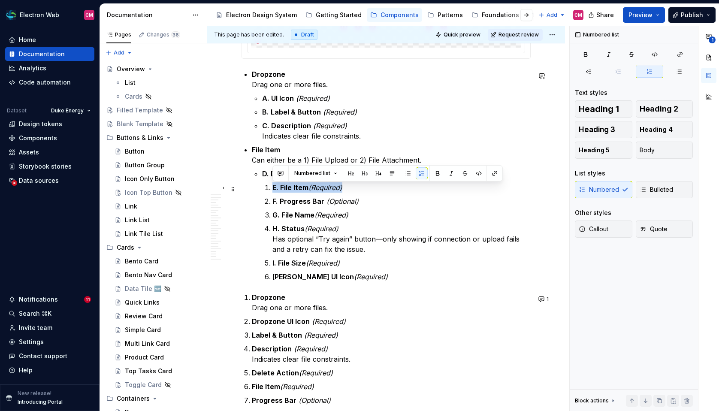
drag, startPoint x: 273, startPoint y: 189, endPoint x: 360, endPoint y: 190, distance: 87.1
click at [360, 190] on p "E. File Item (Required)" at bounding box center [401, 187] width 258 height 10
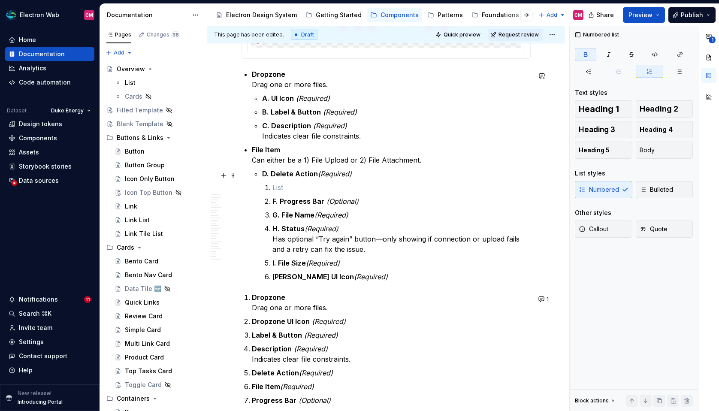
click at [360, 172] on p "D. Delete Action (Required)" at bounding box center [396, 174] width 268 height 10
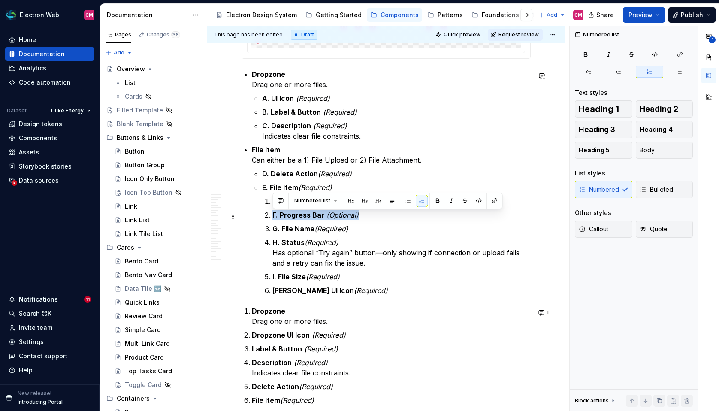
drag, startPoint x: 272, startPoint y: 215, endPoint x: 375, endPoint y: 215, distance: 103.3
click at [375, 215] on li "F. Progress Bar (Optional)" at bounding box center [401, 215] width 258 height 10
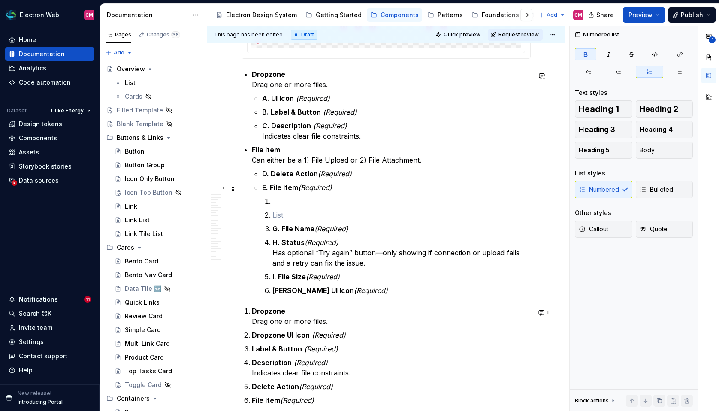
click at [353, 187] on p "E. File Item (Required)" at bounding box center [396, 187] width 268 height 10
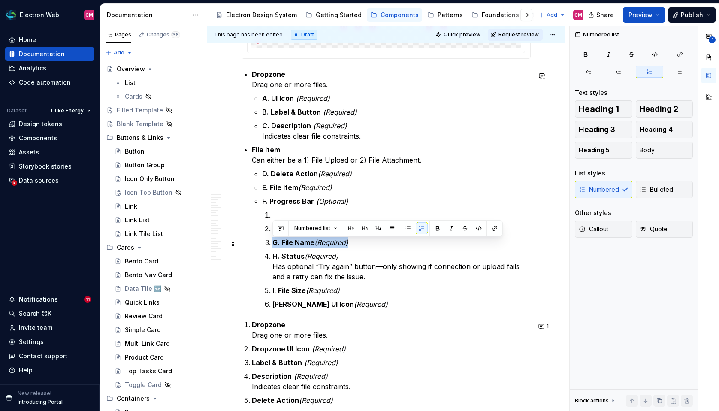
drag, startPoint x: 274, startPoint y: 243, endPoint x: 364, endPoint y: 248, distance: 89.8
click at [364, 247] on p "G. File Name (Required)" at bounding box center [401, 242] width 258 height 10
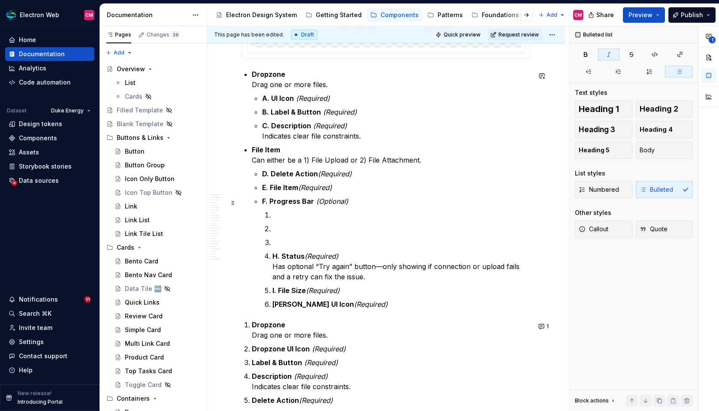
click at [352, 205] on p "F. Progress Bar (Optional)" at bounding box center [396, 201] width 268 height 10
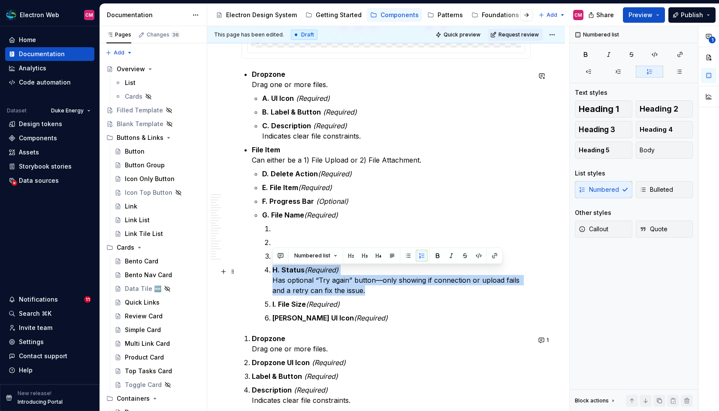
drag, startPoint x: 271, startPoint y: 269, endPoint x: 380, endPoint y: 287, distance: 110.0
click at [380, 287] on li "H. Status (Required) Has optional “Try again” button—only showing if connection…" at bounding box center [401, 280] width 258 height 31
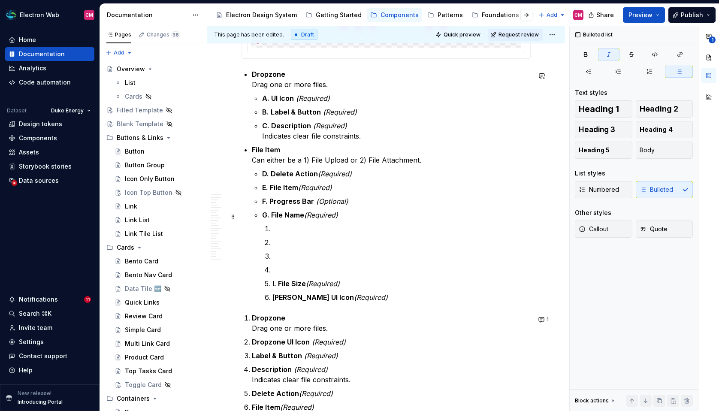
click at [346, 214] on p "G. File Name (Required)" at bounding box center [396, 215] width 268 height 10
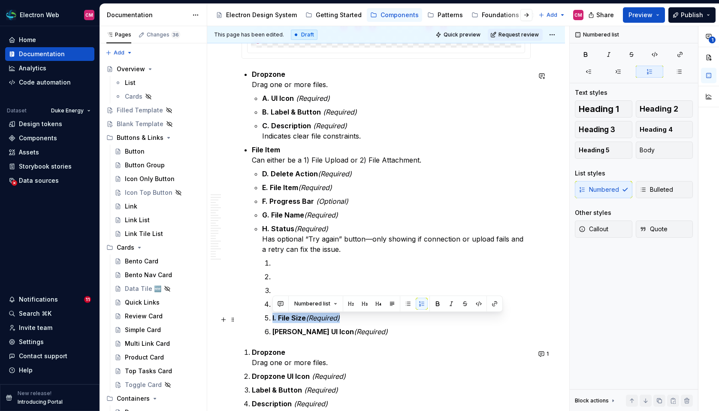
drag, startPoint x: 271, startPoint y: 318, endPoint x: 358, endPoint y: 319, distance: 87.1
click at [358, 319] on li "I. File Size (Required)" at bounding box center [401, 318] width 258 height 10
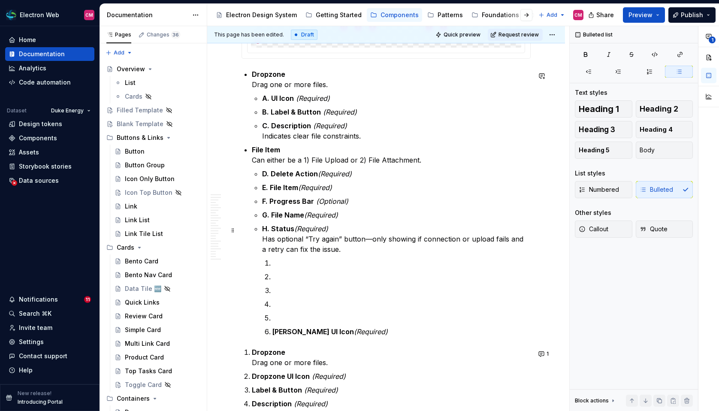
click at [339, 250] on p "H. Status (Required) Has optional “Try again” button—only showing if connection…" at bounding box center [396, 238] width 268 height 31
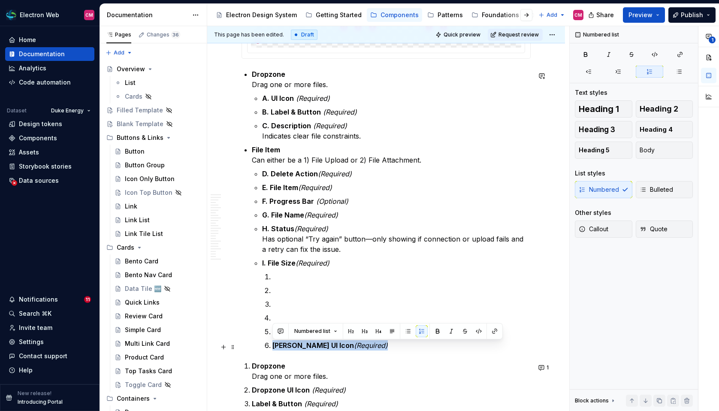
drag, startPoint x: 273, startPoint y: 346, endPoint x: 356, endPoint y: 351, distance: 82.9
click at [356, 350] on p "[PERSON_NAME] UI Icon (Required)" at bounding box center [401, 345] width 258 height 10
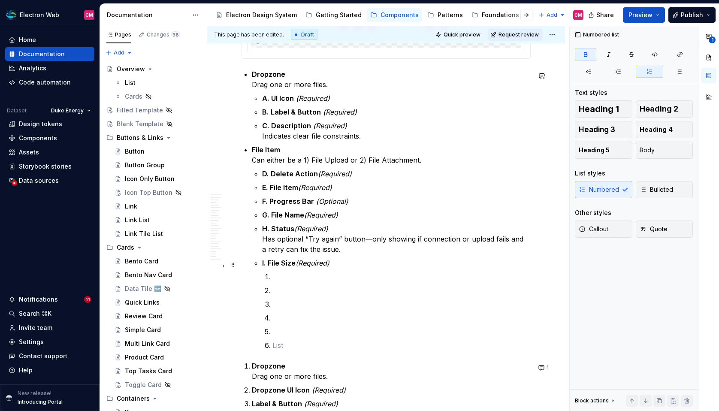
click at [332, 260] on p "I. File Size (Required)" at bounding box center [396, 263] width 268 height 10
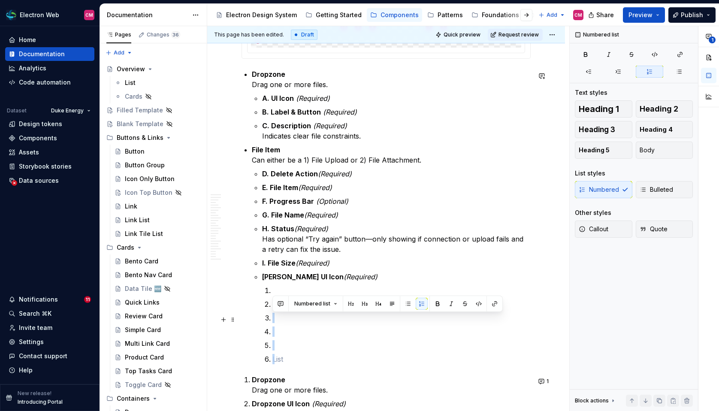
drag, startPoint x: 287, startPoint y: 354, endPoint x: 284, endPoint y: 310, distance: 43.4
click at [284, 310] on ol at bounding box center [401, 324] width 258 height 79
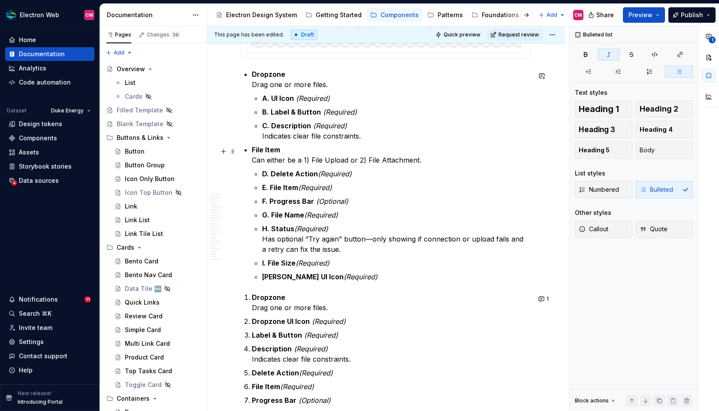
click at [253, 146] on p "File Item Can either be a 1) File Upload or 2) File Attachment." at bounding box center [391, 155] width 279 height 21
click at [608, 198] on div "Numbered Bulleted" at bounding box center [634, 192] width 118 height 22
click at [608, 192] on span "Numbered" at bounding box center [598, 189] width 40 height 9
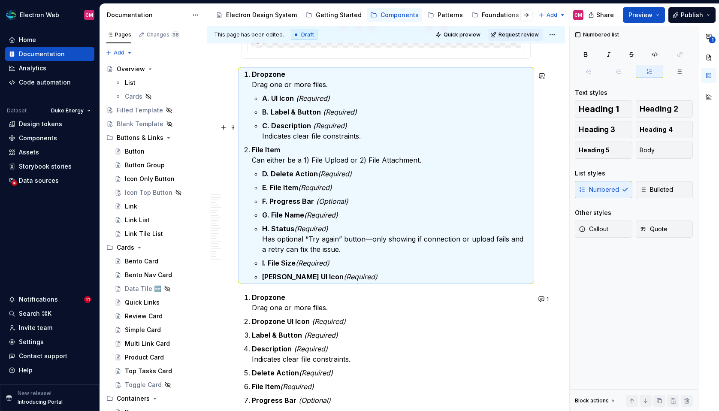
click at [364, 143] on ol "Dropzone Drag one or more files. A. UI Icon (Required) B. Label & Button (Requi…" at bounding box center [391, 175] width 279 height 213
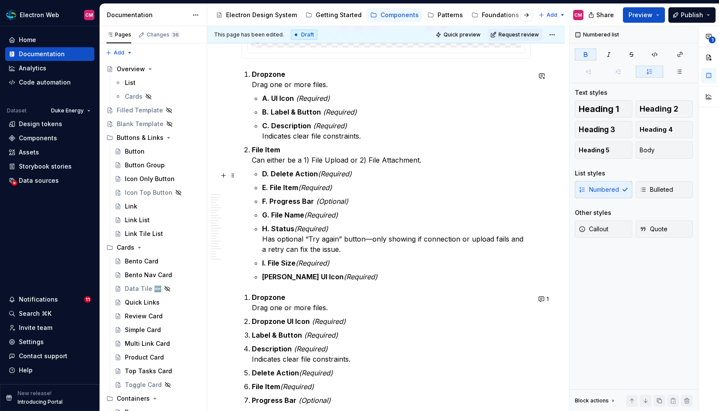
scroll to position [535, 0]
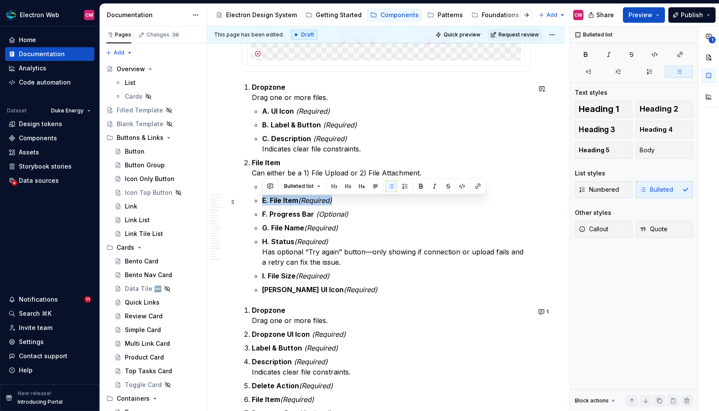
drag, startPoint x: 343, startPoint y: 199, endPoint x: 256, endPoint y: 197, distance: 86.6
click at [262, 197] on li "E. File Item (Required)" at bounding box center [396, 200] width 268 height 10
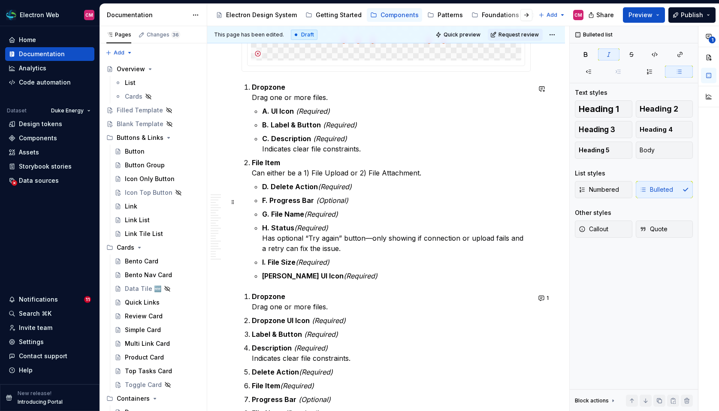
click at [263, 202] on strong "F. Progress Bar" at bounding box center [288, 200] width 52 height 9
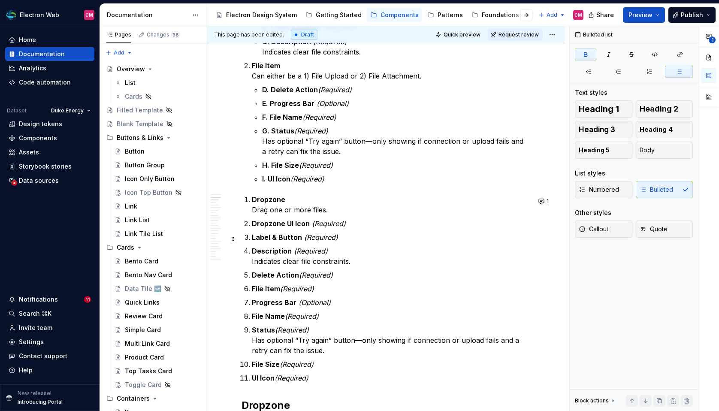
scroll to position [654, 0]
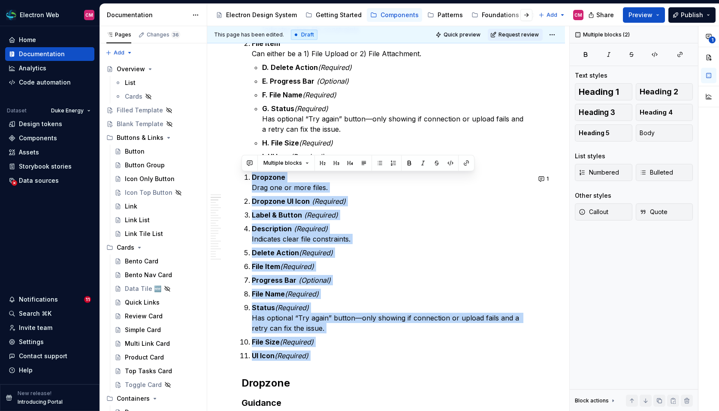
drag, startPoint x: 253, startPoint y: 181, endPoint x: 310, endPoint y: 364, distance: 191.8
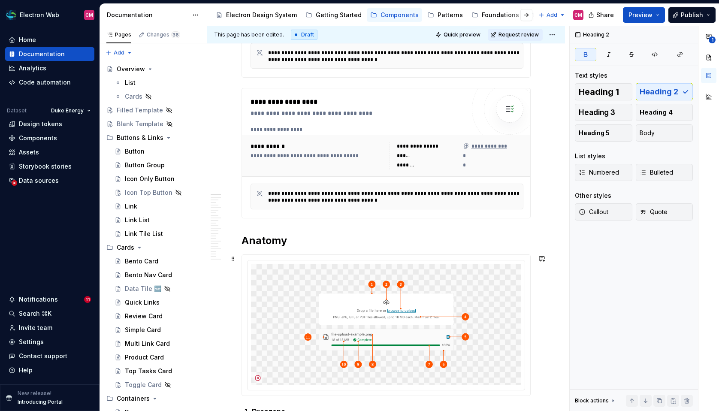
scroll to position [220, 0]
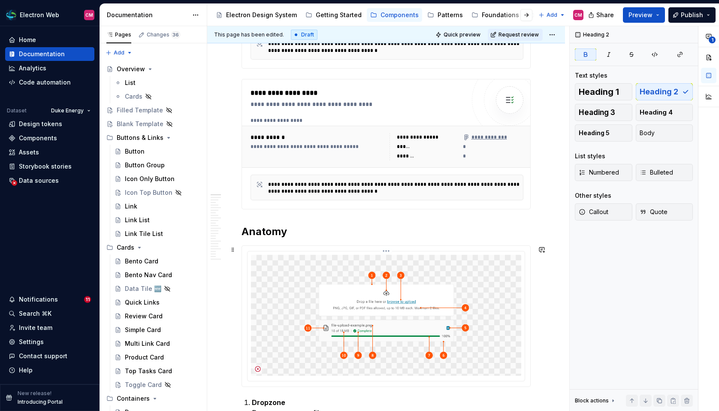
click at [391, 276] on img at bounding box center [386, 315] width 270 height 121
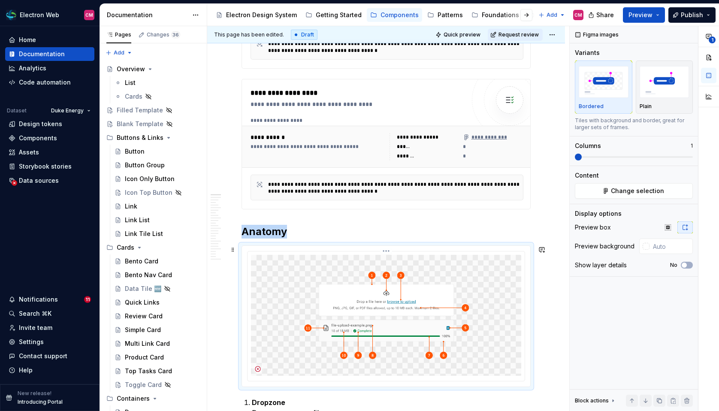
click at [388, 249] on html "Electron Web CM Home Documentation Analytics Code automation Dataset Duke Energ…" at bounding box center [359, 205] width 719 height 411
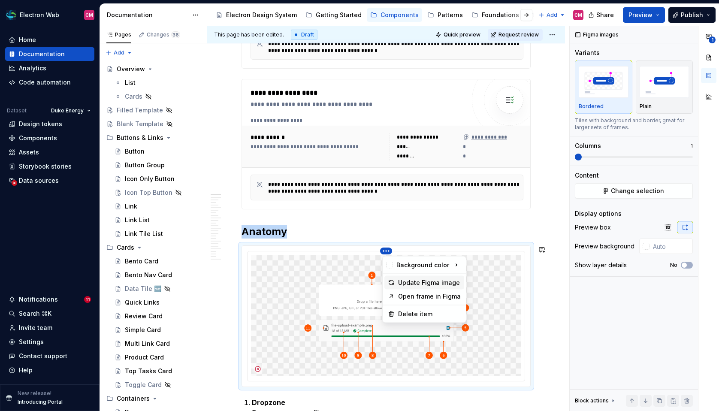
click at [410, 280] on div "Update Figma image" at bounding box center [429, 282] width 63 height 9
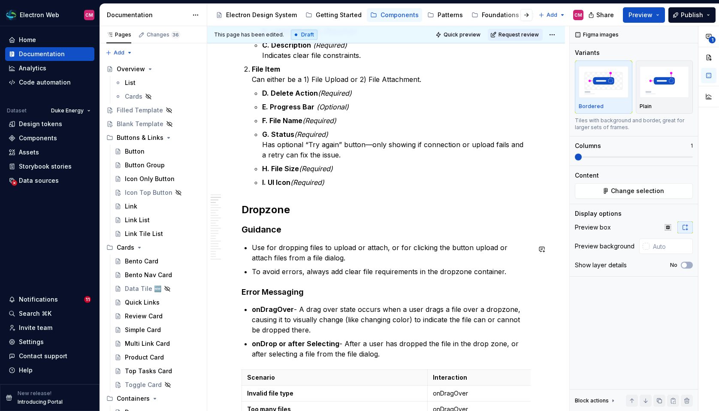
scroll to position [630, 0]
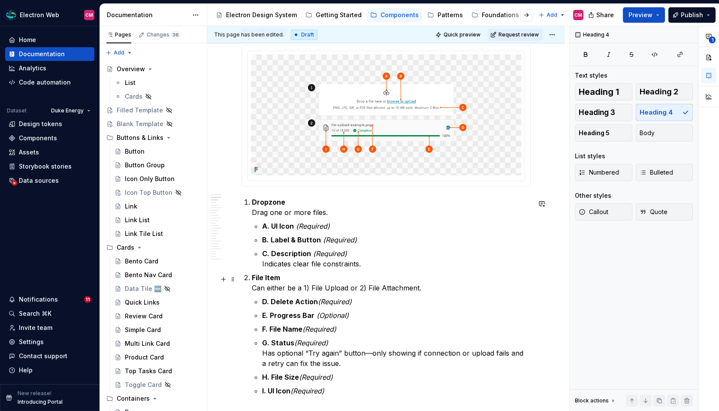
scroll to position [366, 0]
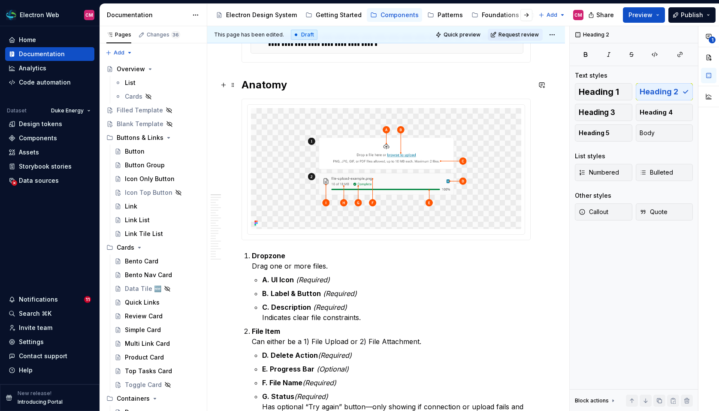
click at [245, 81] on h2 "Anatomy" at bounding box center [385, 85] width 289 height 14
click at [243, 83] on h2 "Anatomy" at bounding box center [385, 85] width 289 height 14
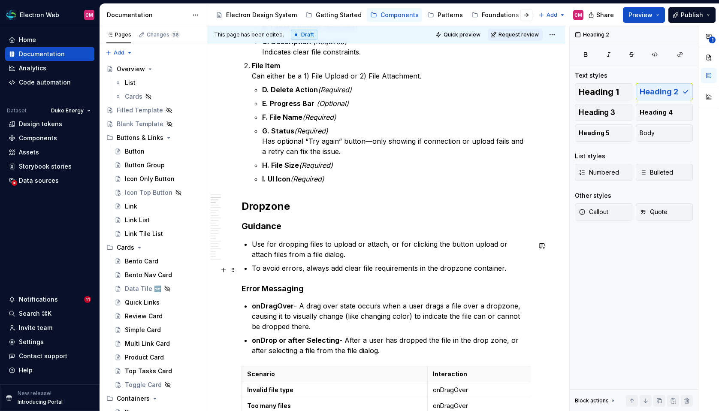
scroll to position [560, 0]
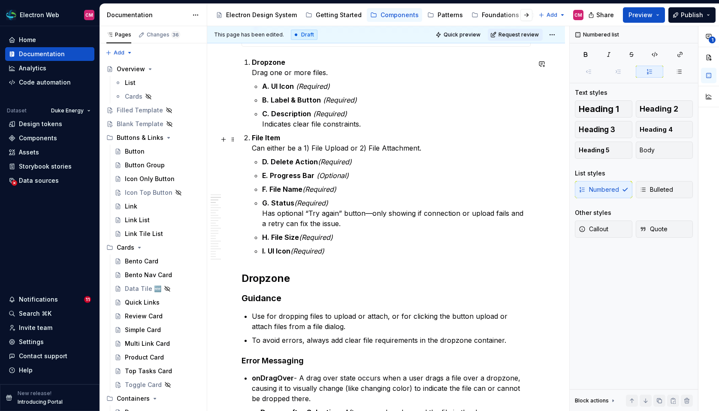
click at [298, 149] on p "File Item Can either be a 1) File Upload or 2) File Attachment." at bounding box center [391, 142] width 279 height 21
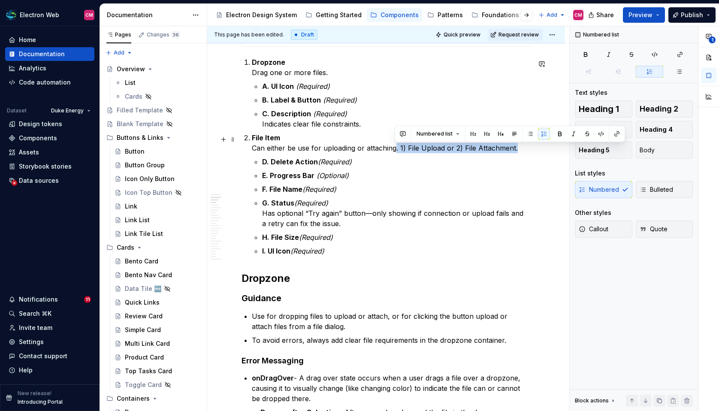
drag, startPoint x: 520, startPoint y: 150, endPoint x: 394, endPoint y: 146, distance: 126.1
click at [394, 146] on p "File Item Can either be use for uploading or attaching. 1) File Upload or 2) Fi…" at bounding box center [391, 142] width 279 height 21
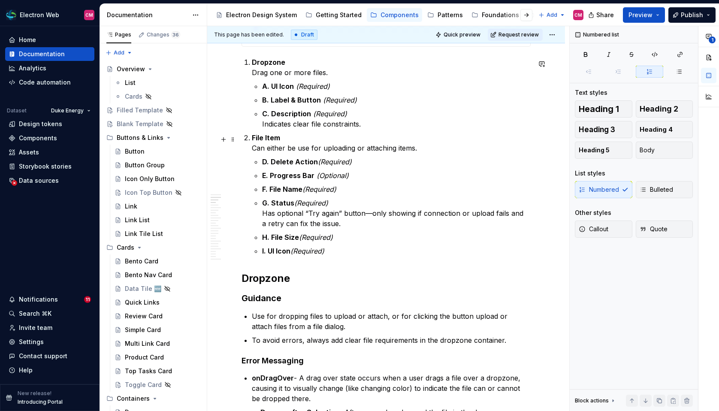
click at [321, 148] on p "File Item Can either be use for uploading or attaching items." at bounding box center [391, 142] width 279 height 21
click at [355, 151] on p "File Item Can either be use for uploading or attaching items." at bounding box center [391, 142] width 279 height 21
click at [358, 148] on p "File Item Can either be use for uploading OR attaching items." at bounding box center [391, 142] width 279 height 21
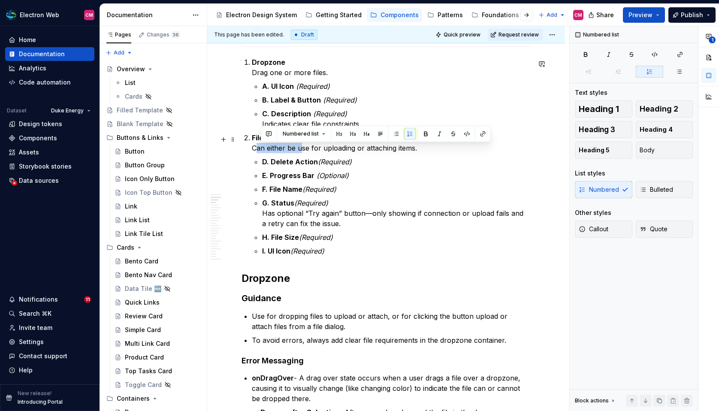
drag, startPoint x: 300, startPoint y: 150, endPoint x: 255, endPoint y: 149, distance: 44.6
click at [255, 149] on p "File Item Can either be use for uploading or attaching items." at bounding box center [391, 142] width 279 height 21
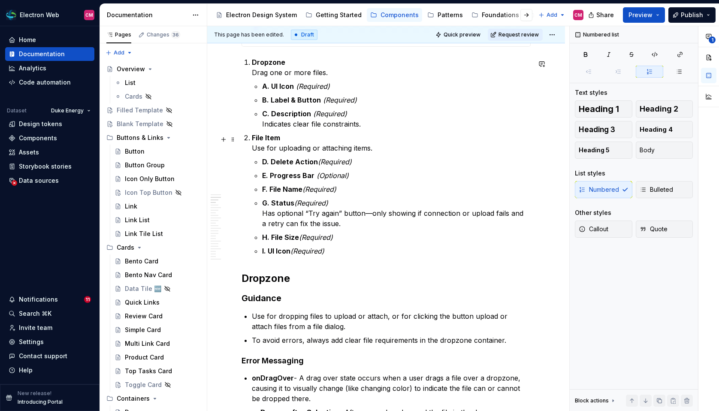
click at [264, 150] on p "File Item Use for uploading or attaching items." at bounding box center [391, 142] width 279 height 21
click at [317, 149] on p "File Item Used for uploading or attaching items." at bounding box center [391, 142] width 279 height 21
click at [388, 151] on p "File Item Used for uploading or attaching items." at bounding box center [391, 142] width 279 height 21
click at [427, 152] on p "File Item Used for uploading or attaching items. Depending on it’s use, determi…" at bounding box center [391, 142] width 279 height 21
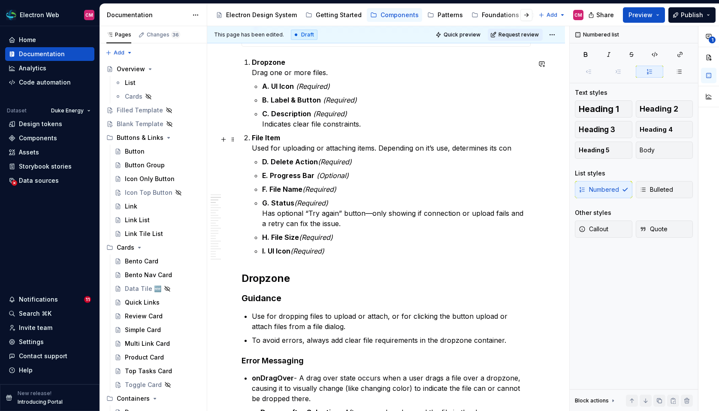
click at [427, 152] on p "File Item Used for uploading or attaching items. Depending on it’s use, determi…" at bounding box center [391, 142] width 279 height 21
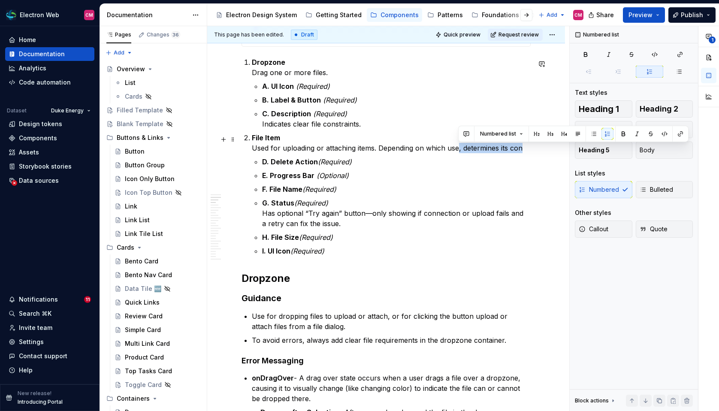
drag, startPoint x: 533, startPoint y: 148, endPoint x: 456, endPoint y: 148, distance: 76.8
click at [456, 148] on p "File Item Used for uploading or attaching items. Depending on which use, determ…" at bounding box center [391, 142] width 279 height 21
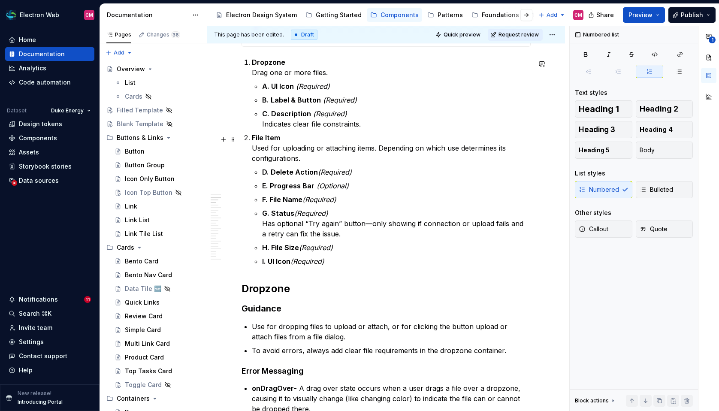
click at [437, 149] on p "File Item Used for uploading or attaching items. Depending on which use determi…" at bounding box center [391, 147] width 279 height 31
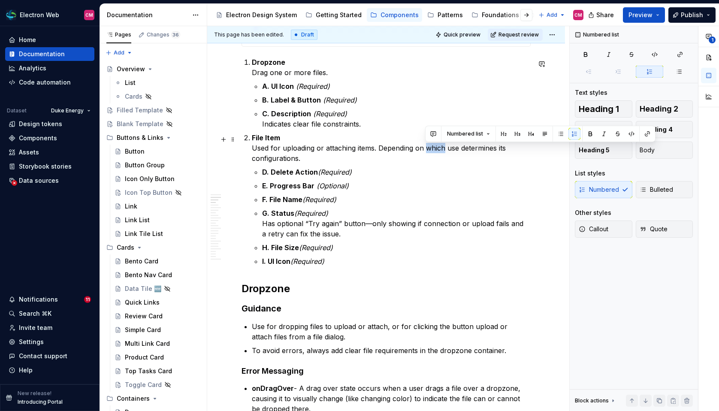
click at [437, 149] on p "File Item Used for uploading or attaching items. Depending on which use determi…" at bounding box center [391, 147] width 279 height 31
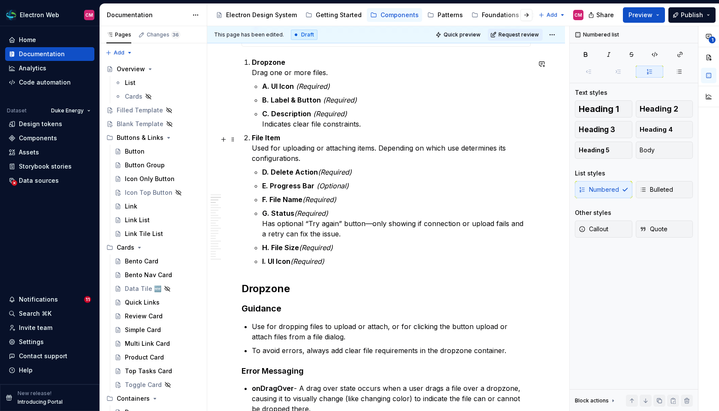
click at [452, 150] on p "File Item Used for uploading or attaching items. Depending on which use determi…" at bounding box center [391, 147] width 279 height 31
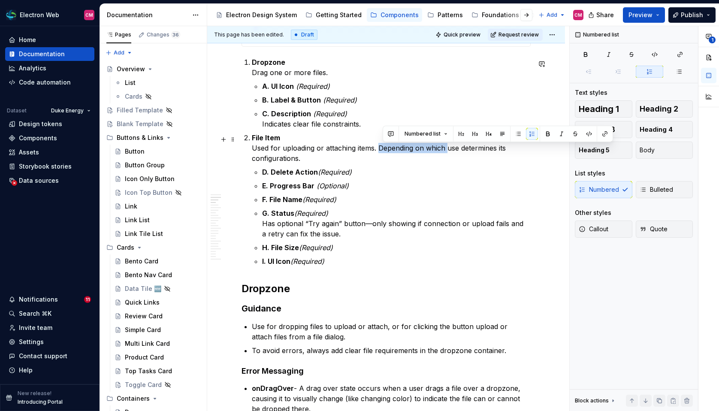
drag, startPoint x: 446, startPoint y: 150, endPoint x: 379, endPoint y: 149, distance: 67.3
click at [379, 149] on p "File Item Used for uploading or attaching items. Depending on which use determi…" at bounding box center [391, 147] width 279 height 31
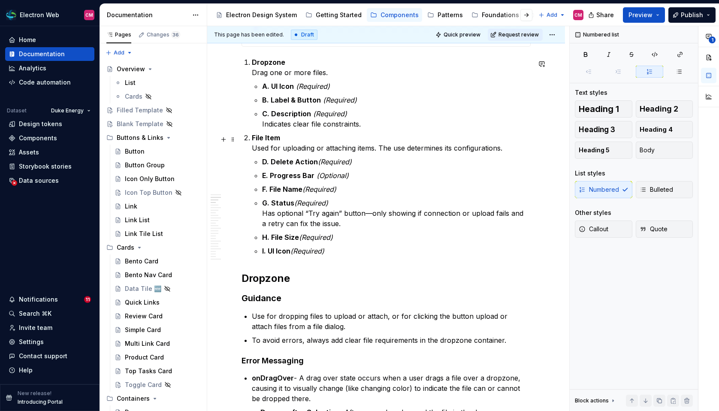
click at [449, 151] on p "File Item Used for uploading or attaching items. The use determines its configu…" at bounding box center [391, 142] width 279 height 21
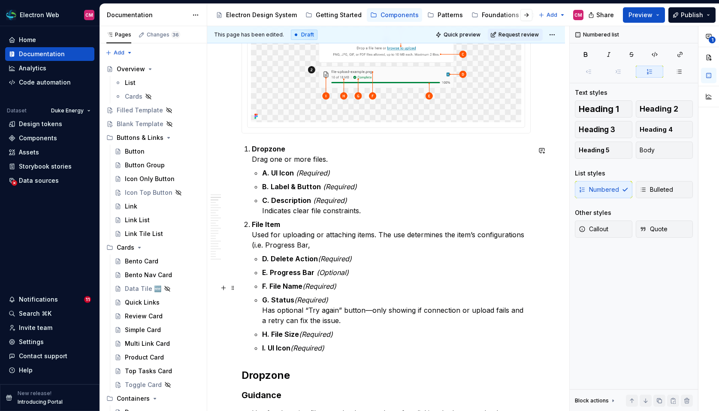
scroll to position [489, 0]
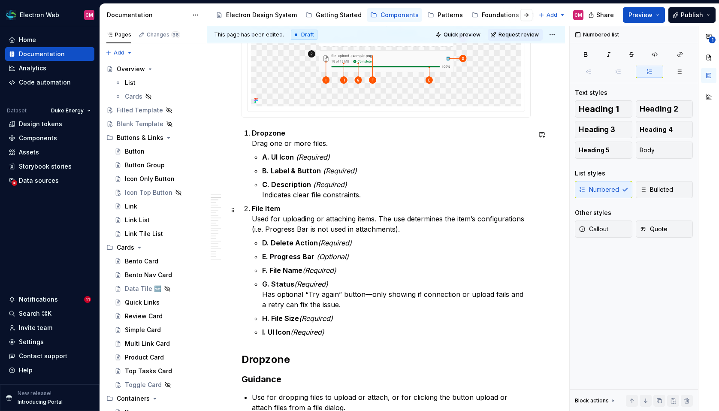
click at [285, 229] on p "File Item Used for uploading or attaching items. The use determines the item’s …" at bounding box center [391, 218] width 279 height 31
click at [303, 232] on p "File Item Used for uploading or attaching items. The use determines the item’s …" at bounding box center [391, 218] width 279 height 31
click at [401, 229] on p "File Item Used for uploading or attaching items. The use determines the item’s …" at bounding box center [391, 218] width 279 height 31
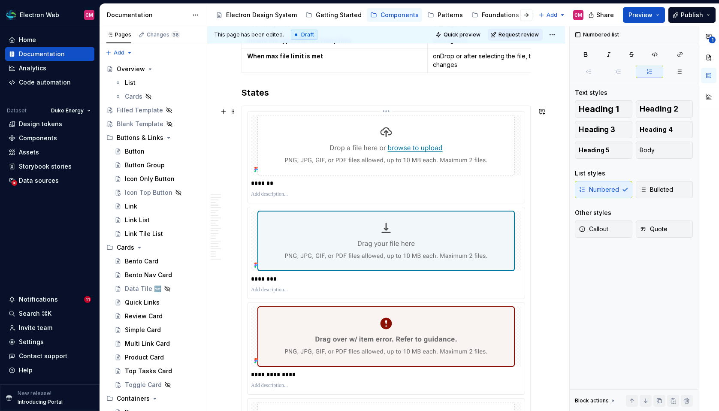
scroll to position [1024, 0]
click at [512, 34] on span "Request review" at bounding box center [518, 34] width 40 height 7
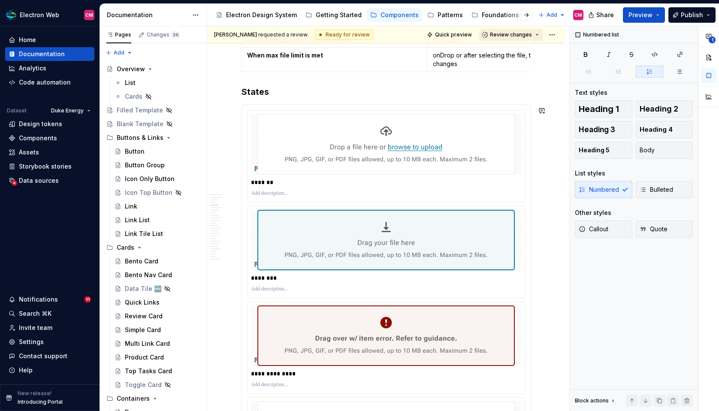
click at [511, 34] on span "Review changes" at bounding box center [511, 34] width 42 height 7
click at [500, 30] on button "Review changes" at bounding box center [510, 35] width 63 height 12
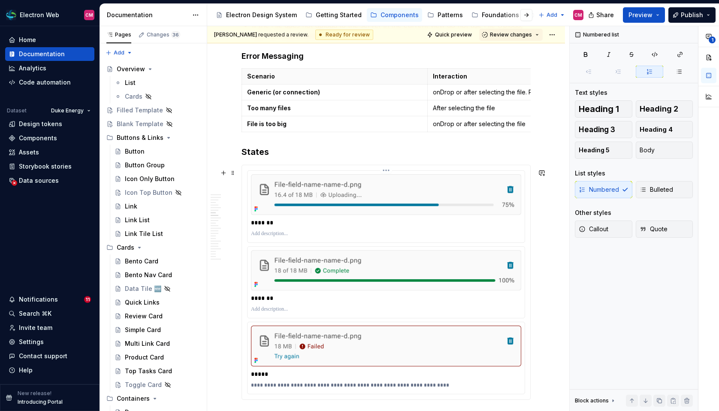
scroll to position [1782, 0]
click at [608, 12] on button "Preview" at bounding box center [644, 14] width 42 height 15
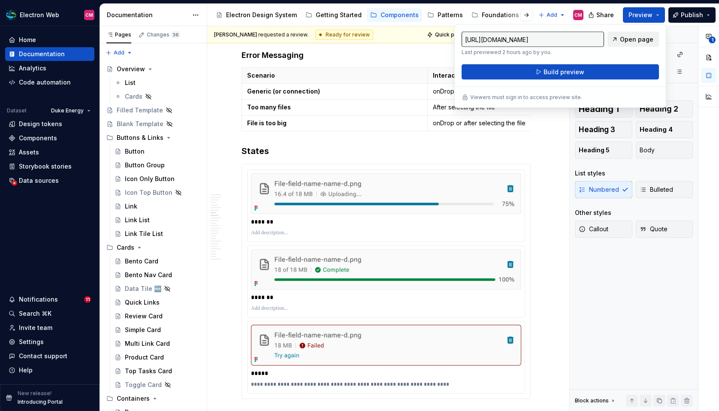
click at [608, 39] on span "Open page" at bounding box center [636, 39] width 33 height 9
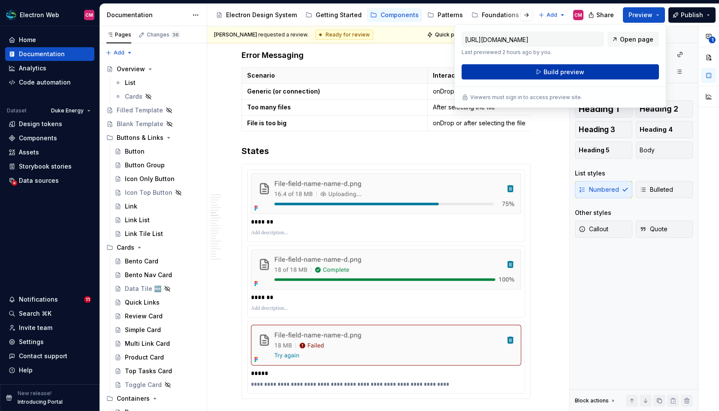
click at [608, 71] on button "Build preview" at bounding box center [559, 71] width 197 height 15
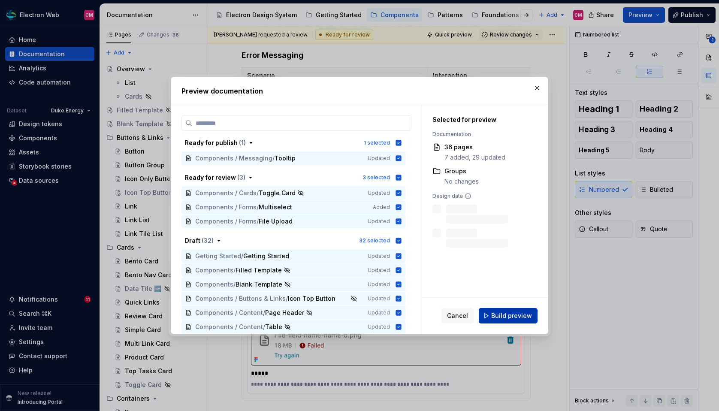
click at [504, 318] on span "Build preview" at bounding box center [511, 315] width 41 height 9
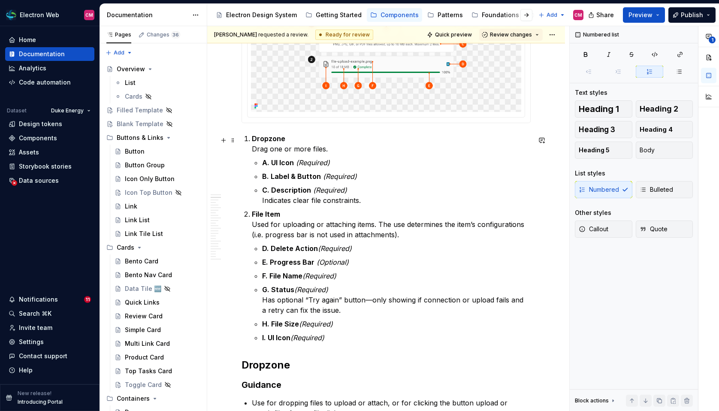
scroll to position [534, 0]
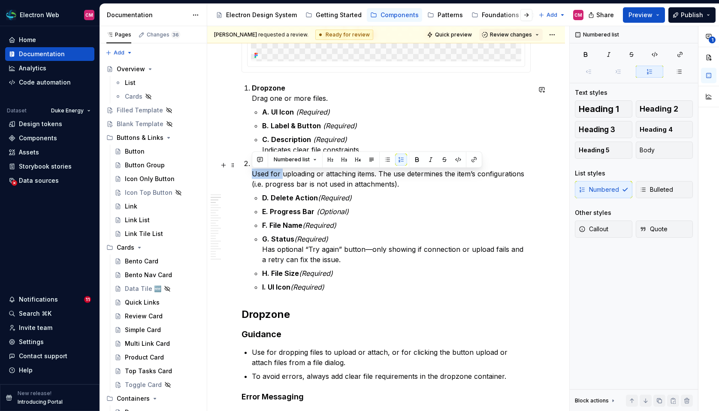
drag, startPoint x: 280, startPoint y: 175, endPoint x: 251, endPoint y: 175, distance: 29.6
click at [334, 171] on p "File Item Used for uploading or attaching items. The use determines the item’s …" at bounding box center [391, 173] width 279 height 31
click at [256, 172] on p "File Item Used for uploading or attaching items. The use determines the item’s …" at bounding box center [391, 173] width 279 height 31
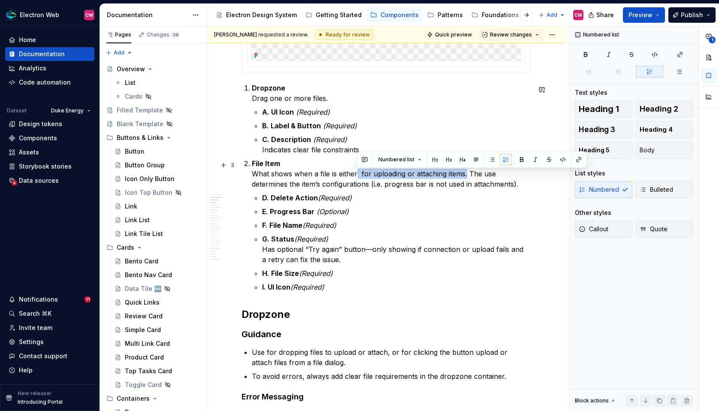
drag, startPoint x: 465, startPoint y: 176, endPoint x: 355, endPoint y: 175, distance: 109.8
click at [355, 175] on p "File Item What shows when a file is either for uploading or attaching items. Th…" at bounding box center [391, 173] width 279 height 31
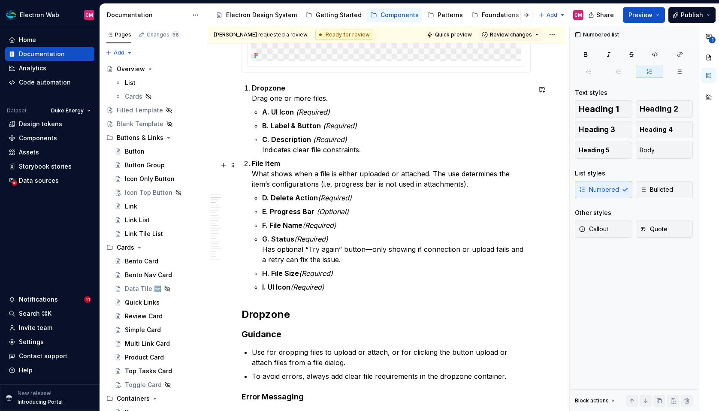
click at [262, 175] on p "File Item What shows when a file is either uploaded or attached. The use determ…" at bounding box center [391, 173] width 279 height 31
click at [368, 178] on p "File Item This is what shows when a file is either uploaded or attached. The us…" at bounding box center [391, 173] width 279 height 31
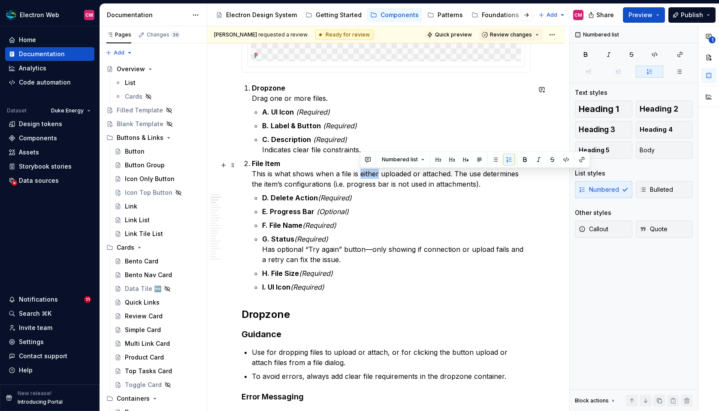
click at [368, 178] on p "File Item This is what shows when a file is either uploaded or attached. The us…" at bounding box center [391, 173] width 279 height 31
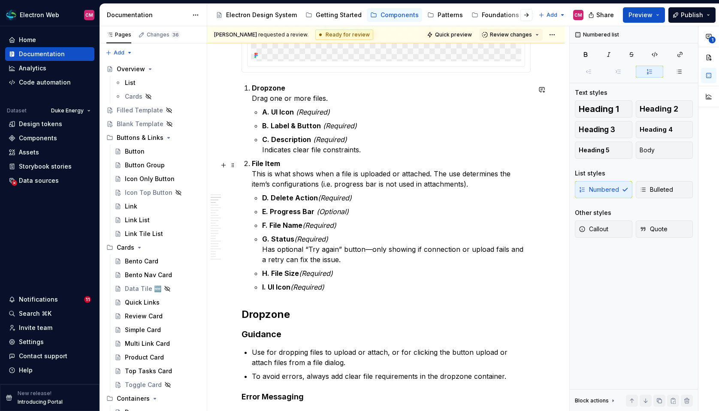
click at [438, 175] on p "File Item This is what shows when a file is uploaded or attached. The use deter…" at bounding box center [391, 173] width 279 height 31
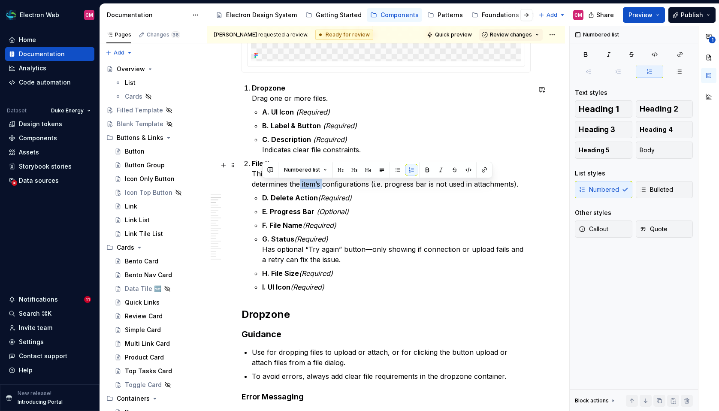
drag, startPoint x: 285, startPoint y: 186, endPoint x: 260, endPoint y: 186, distance: 24.9
click at [260, 186] on p "File Item This is what shows when a file is uploaded or attached. However, the …" at bounding box center [391, 173] width 279 height 31
click at [454, 187] on p "File Item This is what shows when a file is uploaded or attached. However, the …" at bounding box center [391, 173] width 279 height 31
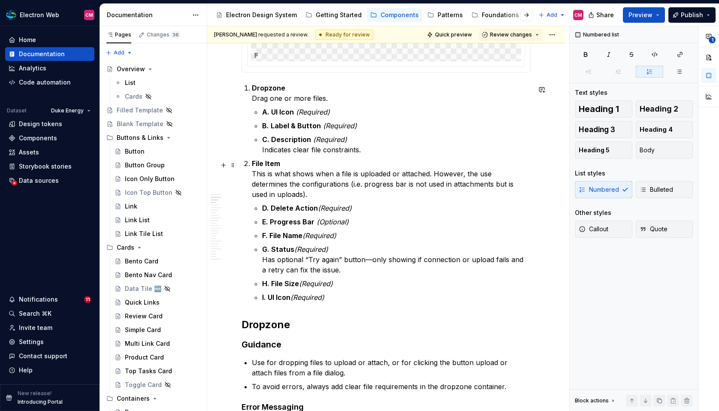
click at [470, 187] on p "File Item This is what shows when a file is uploaded or attached. However, the …" at bounding box center [391, 178] width 279 height 41
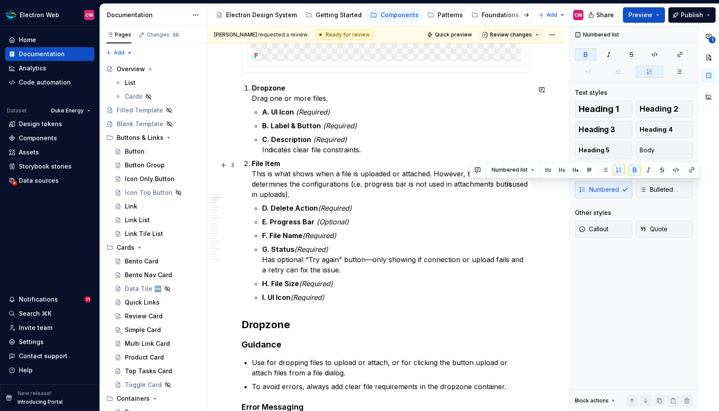
click at [477, 203] on p "D. Delete Action (Required)" at bounding box center [396, 208] width 268 height 10
click at [506, 187] on strong "is" at bounding box center [509, 184] width 6 height 9
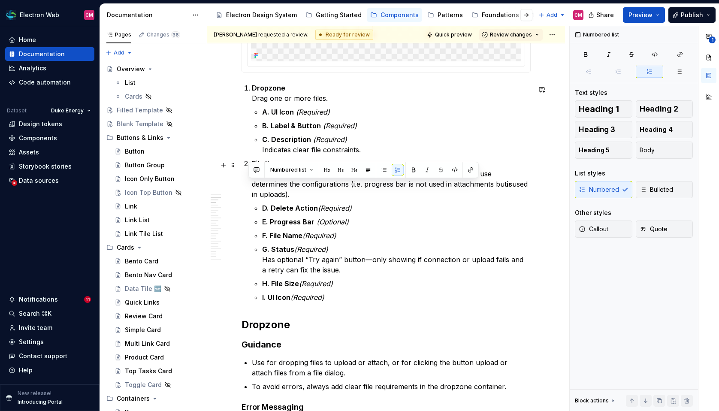
click at [496, 184] on p "File Item This is what shows when a file is uploaded or attached. However, the …" at bounding box center [391, 178] width 279 height 41
drag, startPoint x: 476, startPoint y: 187, endPoint x: 492, endPoint y: 187, distance: 15.9
click at [492, 187] on p "File Item This is what shows when a file is uploaded or attached. However, the …" at bounding box center [391, 178] width 279 height 41
drag, startPoint x: 474, startPoint y: 187, endPoint x: 493, endPoint y: 187, distance: 18.9
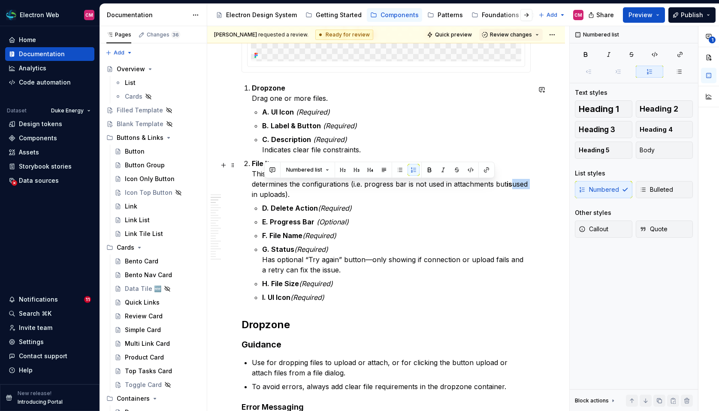
click at [493, 187] on p "File Item This is what shows when a file is uploaded or attached. However, the …" at bounding box center [391, 178] width 279 height 41
click at [493, 188] on p "File Item This is what shows when a file is uploaded or attached. However, the …" at bounding box center [391, 178] width 279 height 41
click at [382, 189] on p "File Item This is what shows when a file is uploaded or attached. However, the …" at bounding box center [391, 178] width 279 height 41
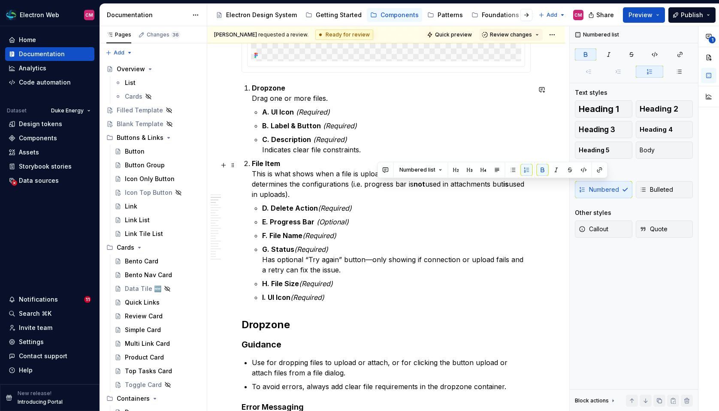
click at [398, 191] on li "File Item This is what shows when a file is uploaded or attached. However, the …" at bounding box center [391, 230] width 279 height 144
drag, startPoint x: 368, startPoint y: 187, endPoint x: 376, endPoint y: 187, distance: 8.1
click at [376, 187] on p "File Item This is what shows when a file is uploaded or attached. However, the …" at bounding box center [391, 178] width 279 height 41
click at [403, 191] on li "File Item This is what shows when a file is uploaded or attached. However, the …" at bounding box center [391, 230] width 279 height 144
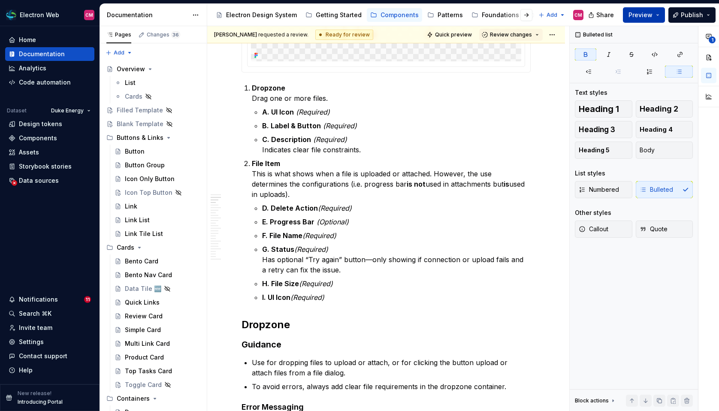
click at [608, 12] on span "Preview" at bounding box center [640, 15] width 24 height 9
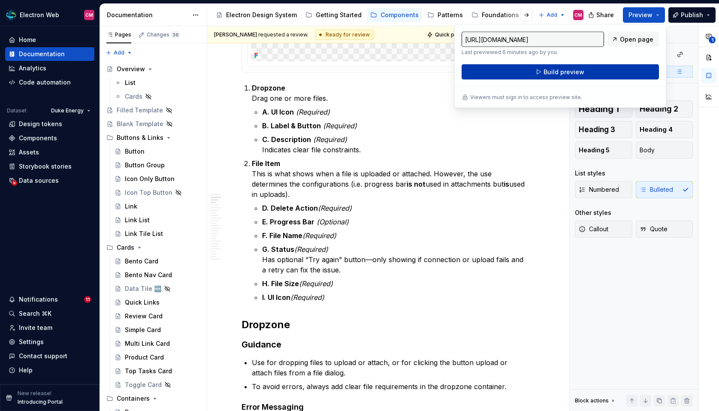
click at [591, 72] on button "Build preview" at bounding box center [559, 71] width 197 height 15
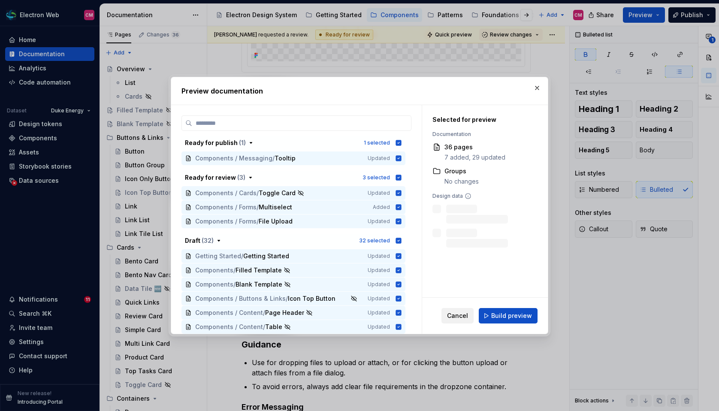
click at [459, 313] on span "Cancel" at bounding box center [457, 315] width 21 height 9
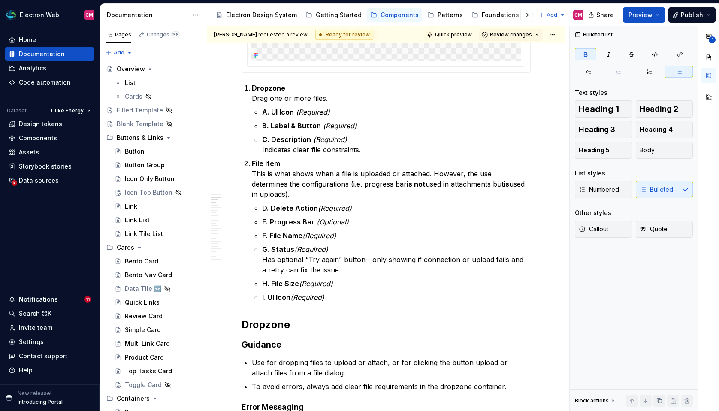
click at [514, 41] on div "[PERSON_NAME] requested a review. Ready for review Quick preview Review changes" at bounding box center [386, 34] width 358 height 17
click at [608, 12] on span "Preview" at bounding box center [640, 15] width 24 height 9
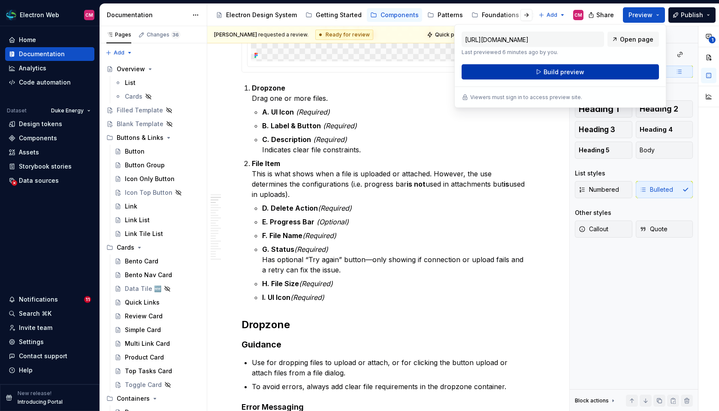
click at [584, 67] on button "Build preview" at bounding box center [559, 71] width 197 height 15
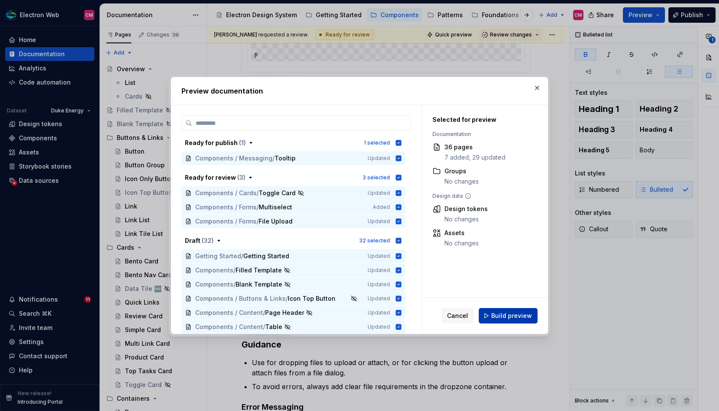
click at [498, 321] on button "Build preview" at bounding box center [508, 315] width 59 height 15
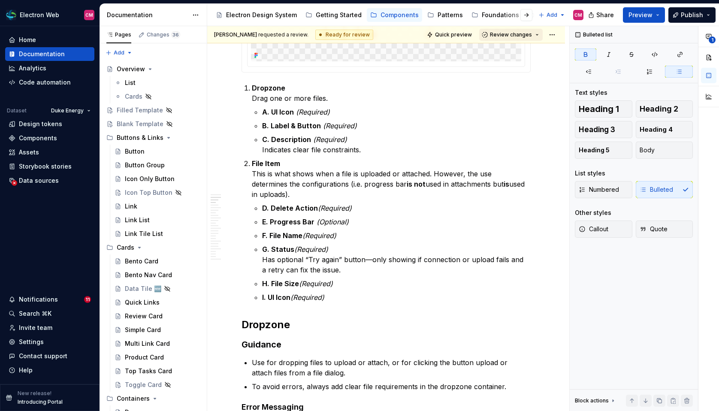
click at [538, 36] on button "Review changes" at bounding box center [510, 35] width 63 height 12
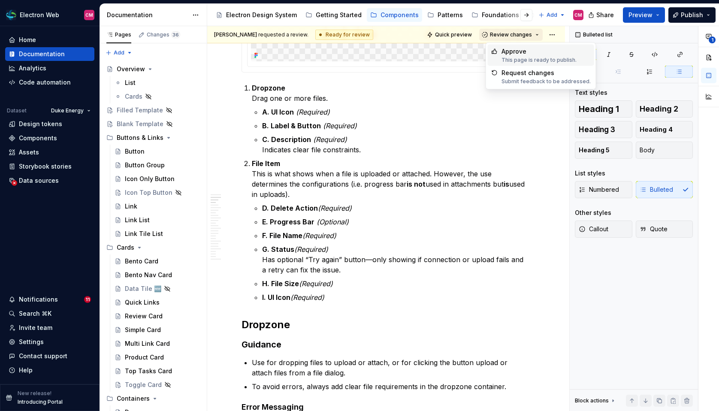
click at [532, 36] on span "Review changes" at bounding box center [511, 34] width 42 height 7
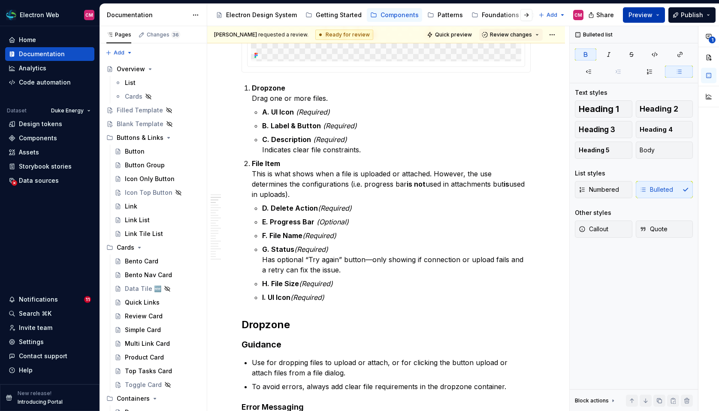
click at [608, 18] on button "Preview" at bounding box center [644, 14] width 42 height 15
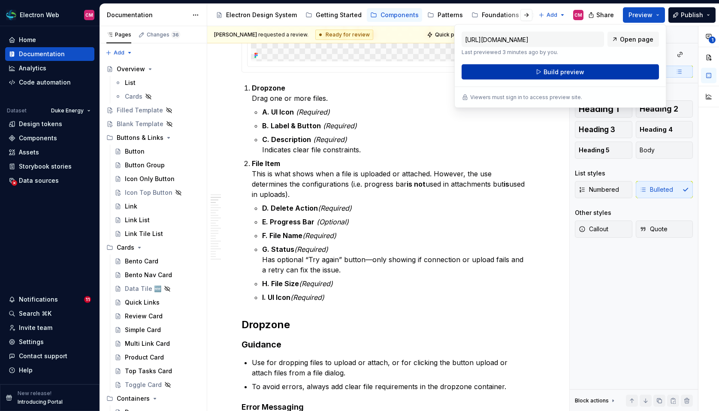
click at [603, 66] on button "Build preview" at bounding box center [559, 71] width 197 height 15
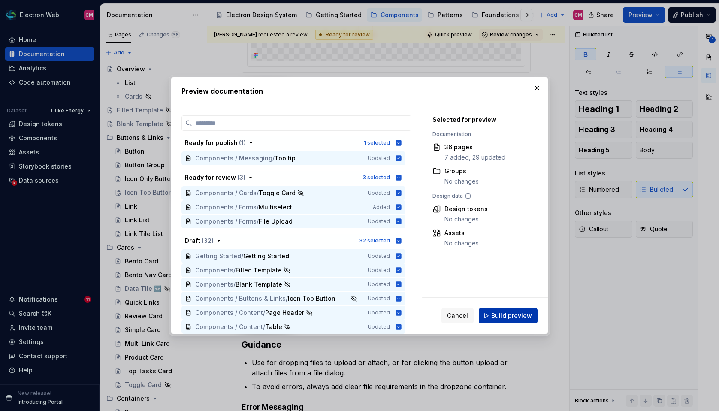
click at [494, 313] on span "Build preview" at bounding box center [511, 315] width 41 height 9
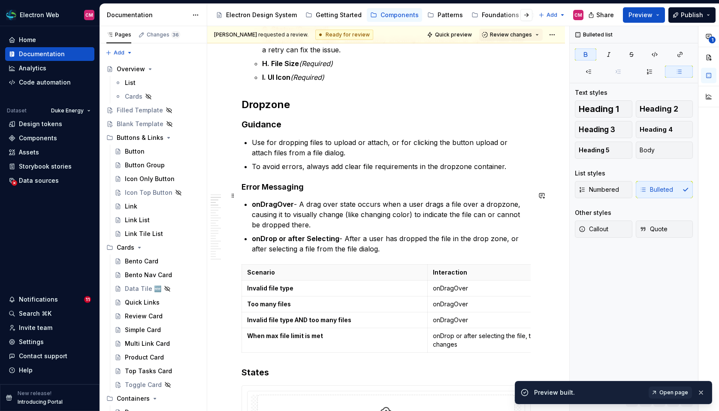
scroll to position [755, 0]
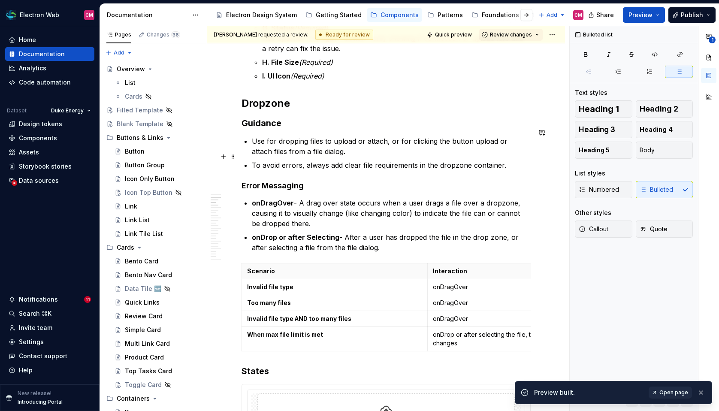
click at [393, 151] on ul "Use for dropping files to upload or attach, or for clicking the button upload o…" at bounding box center [391, 153] width 279 height 34
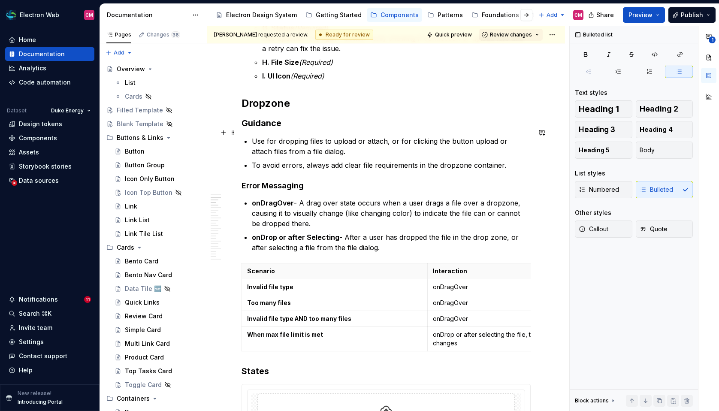
click at [357, 138] on p "Use for dropping files to upload or attach, or for clicking the button upload o…" at bounding box center [391, 146] width 279 height 21
click at [278, 136] on p "Use for dropping files to upload or attach, or for clicking the button upload o…" at bounding box center [391, 146] width 279 height 21
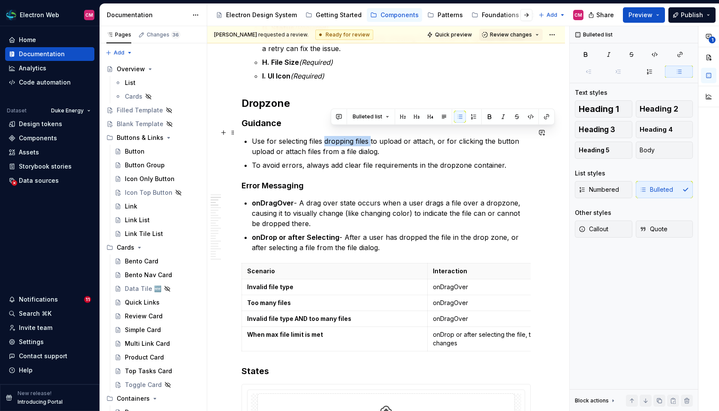
drag, startPoint x: 370, startPoint y: 133, endPoint x: 324, endPoint y: 133, distance: 46.3
click at [324, 136] on p "Use for selecting files dropping files to upload or attach, or for clicking the…" at bounding box center [391, 146] width 279 height 21
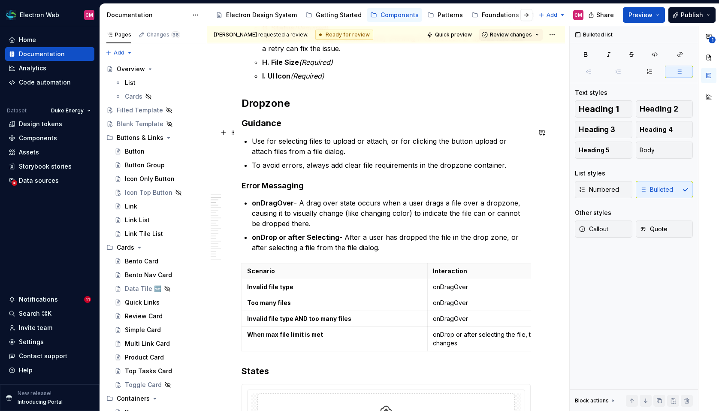
click at [388, 136] on p "Use for selecting files to upload or attach, or for clicking the button upload …" at bounding box center [391, 146] width 279 height 21
click at [479, 136] on p "Use for selecting files to upload or attach, whether clicking the button or dro…" at bounding box center [391, 146] width 279 height 21
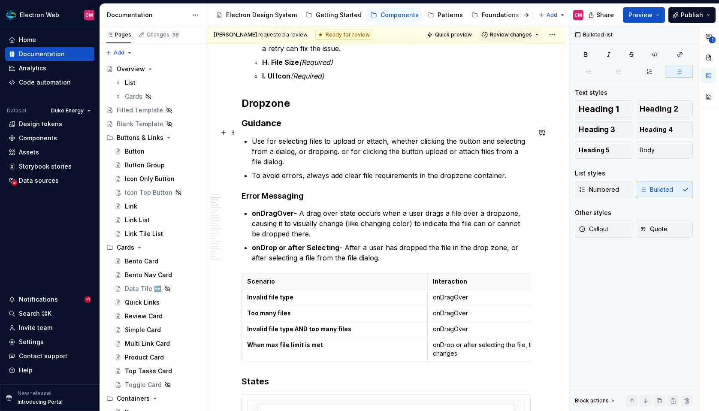
click at [335, 144] on p "Use for selecting files to upload or attach, whether clicking the button and se…" at bounding box center [391, 151] width 279 height 31
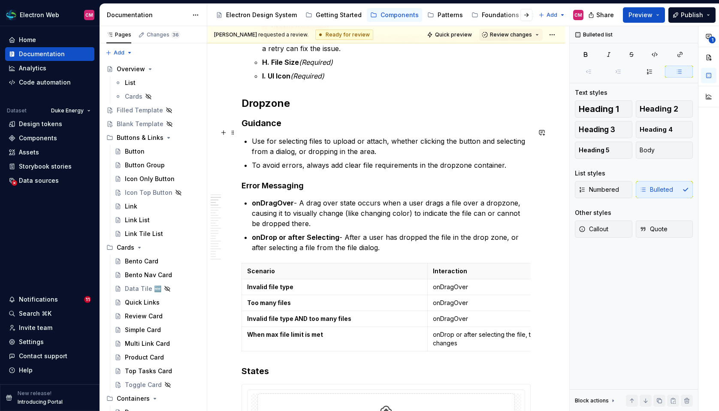
click at [361, 143] on p "Use for selecting files to upload or attach, whether clicking the button and se…" at bounding box center [391, 146] width 279 height 21
click at [362, 143] on p "Use for selecting files to upload or attach, whether clicking the button and se…" at bounding box center [391, 146] width 279 height 21
click at [316, 141] on p "Use for selecting files to upload or attach, whether clicking the button and se…" at bounding box center [391, 146] width 279 height 21
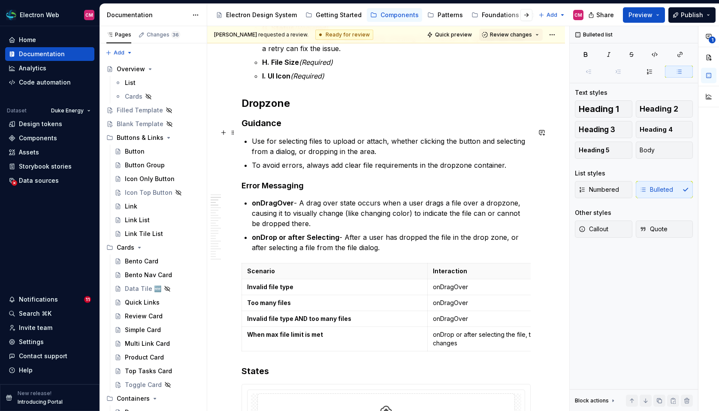
click at [327, 146] on p "Use for selecting files to upload or attach, whether clicking the button and se…" at bounding box center [391, 146] width 279 height 21
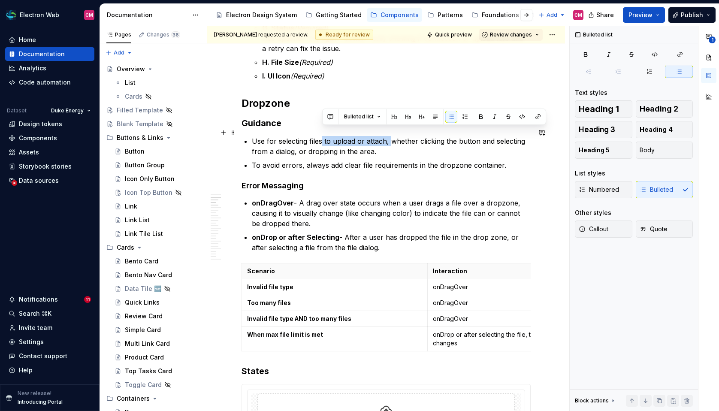
drag, startPoint x: 389, startPoint y: 134, endPoint x: 322, endPoint y: 136, distance: 66.9
click at [322, 136] on p "Use for selecting files to upload or attach, whether clicking the button and se…" at bounding box center [391, 146] width 279 height 21
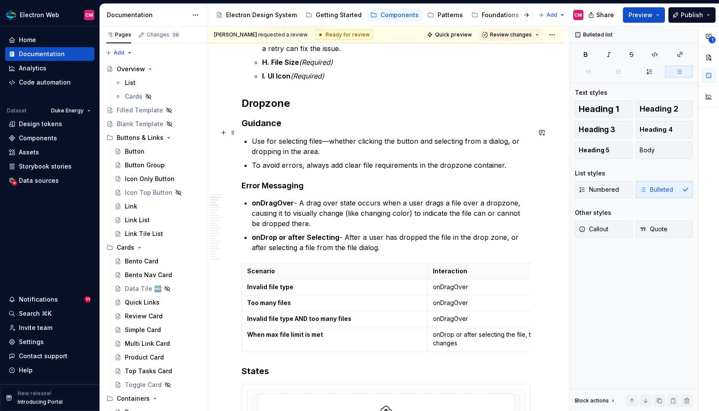
click at [510, 136] on p "Use for selecting files—whether clicking the button and selecting from a dialog…" at bounding box center [391, 146] width 279 height 21
click at [301, 142] on p "Use for selecting files—whether clicking the button and selecting from a dialog…" at bounding box center [391, 146] width 279 height 21
click at [323, 143] on p "Use for selecting files—whether clicking the button and selecting from a dialog…" at bounding box center [391, 146] width 279 height 21
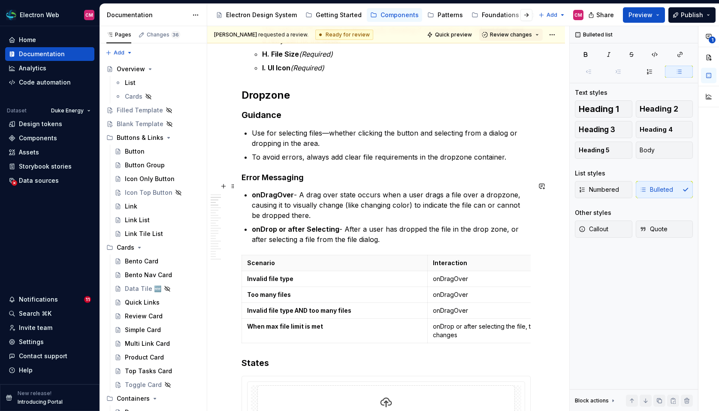
scroll to position [767, 0]
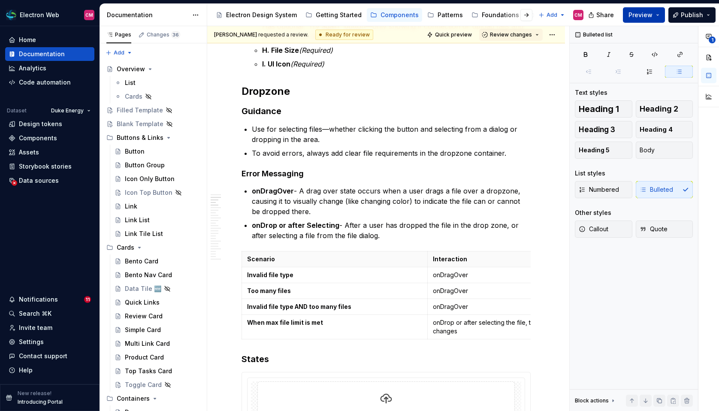
click at [608, 12] on span "Preview" at bounding box center [640, 15] width 24 height 9
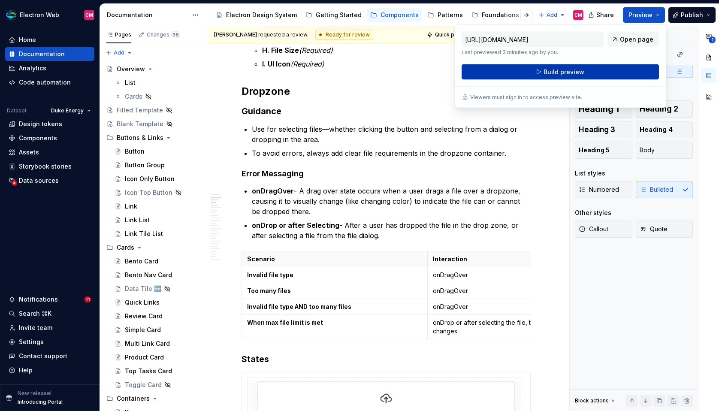
click at [589, 71] on button "Build preview" at bounding box center [559, 71] width 197 height 15
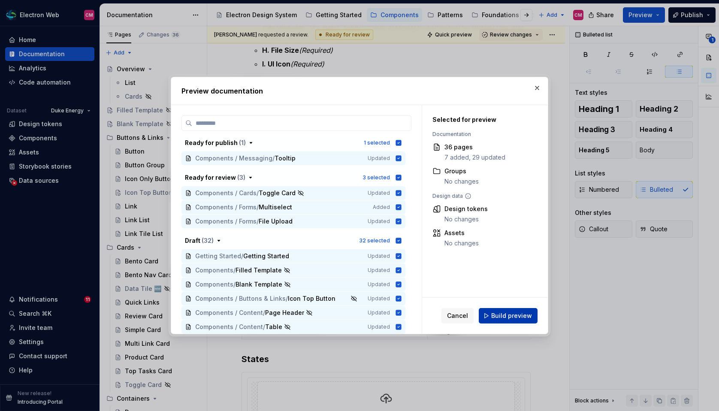
click at [485, 316] on button "Build preview" at bounding box center [508, 315] width 59 height 15
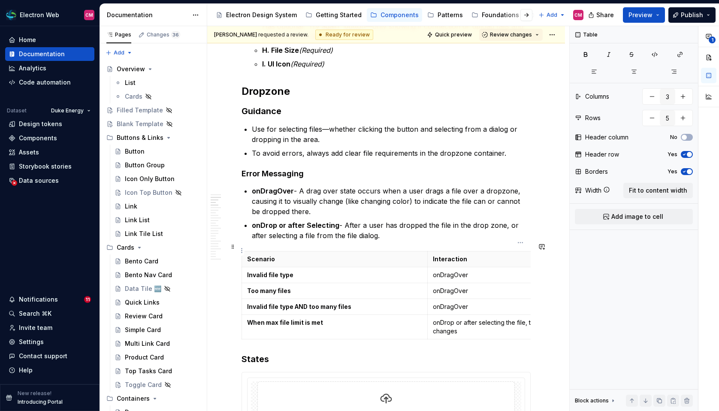
click at [430, 253] on th "Interaction" at bounding box center [521, 259] width 186 height 16
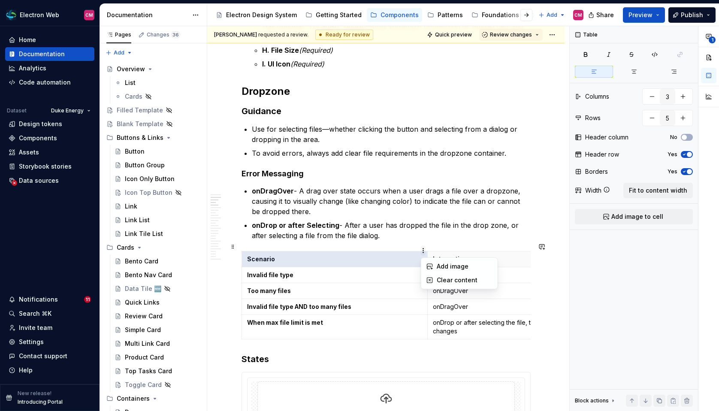
click at [425, 251] on html "Electron Web CM Home Documentation Analytics Code automation Dataset Duke Energ…" at bounding box center [359, 205] width 719 height 411
click at [427, 247] on html "Electron Web CM Home Documentation Analytics Code automation Dataset Duke Energ…" at bounding box center [359, 205] width 719 height 411
click at [244, 251] on th "Scenario" at bounding box center [335, 259] width 186 height 16
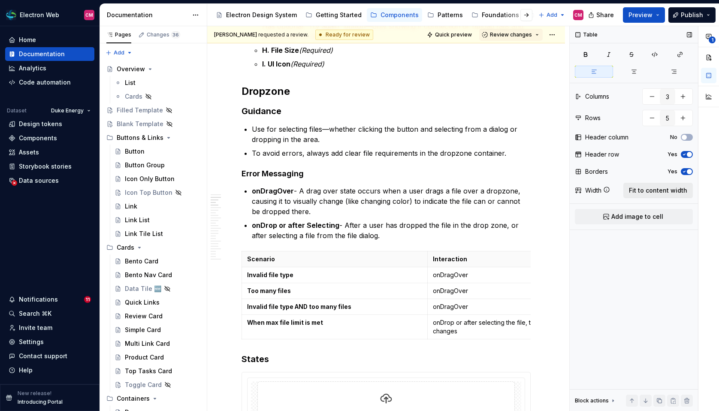
click at [608, 186] on span "Fit to content width" at bounding box center [658, 190] width 58 height 9
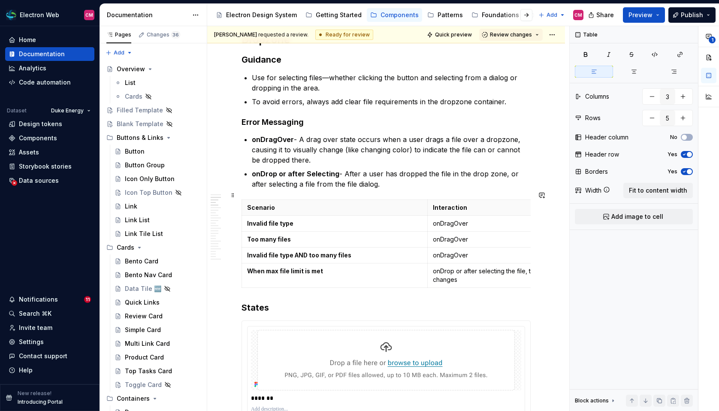
scroll to position [826, 0]
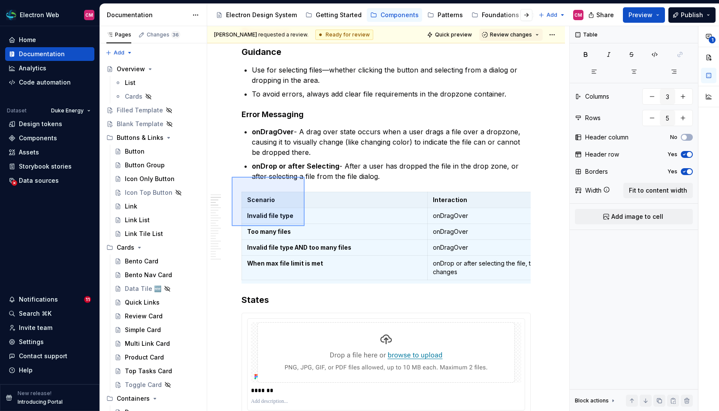
drag, startPoint x: 232, startPoint y: 177, endPoint x: 304, endPoint y: 226, distance: 88.0
click at [304, 226] on div "**********" at bounding box center [388, 218] width 362 height 385
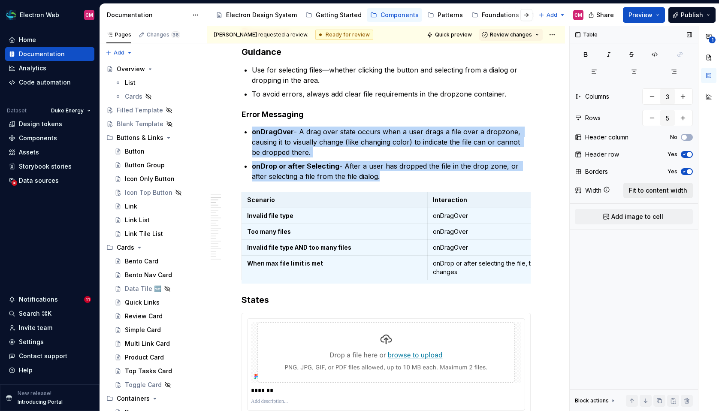
click at [608, 190] on span "Fit to content width" at bounding box center [658, 190] width 58 height 9
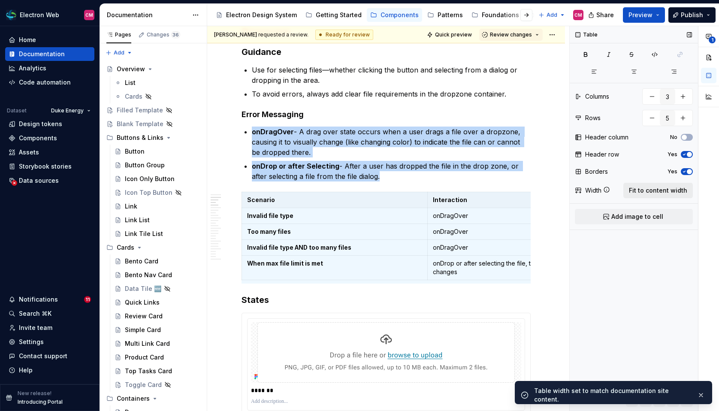
click at [608, 192] on span "Fit to content width" at bounding box center [658, 190] width 58 height 9
click at [608, 11] on span "Preview" at bounding box center [640, 15] width 24 height 9
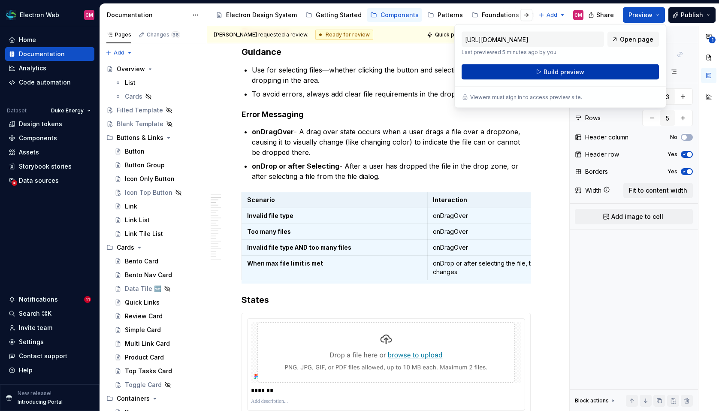
click at [596, 67] on button "Build preview" at bounding box center [559, 71] width 197 height 15
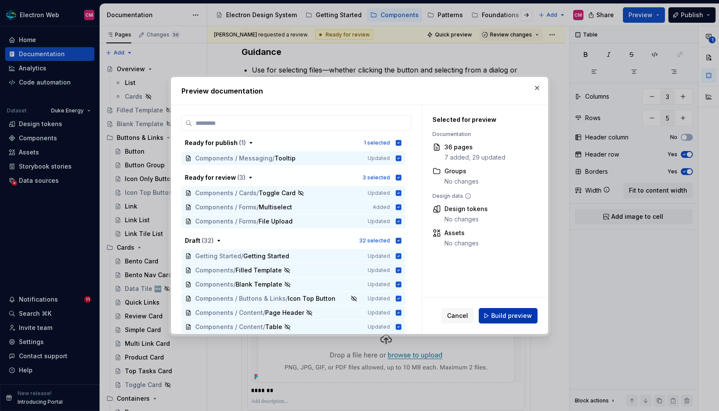
click at [503, 312] on span "Build preview" at bounding box center [511, 315] width 41 height 9
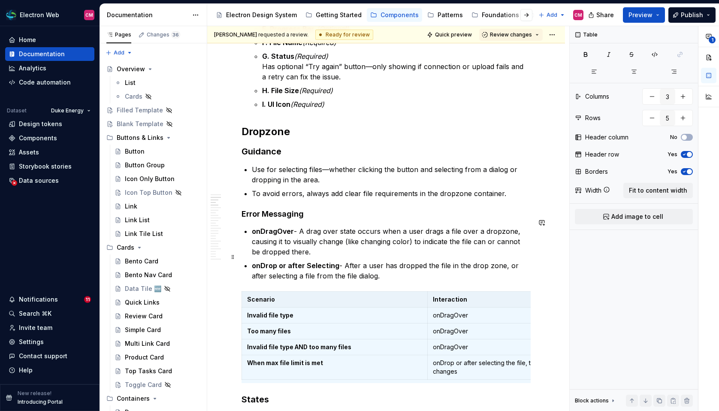
scroll to position [776, 0]
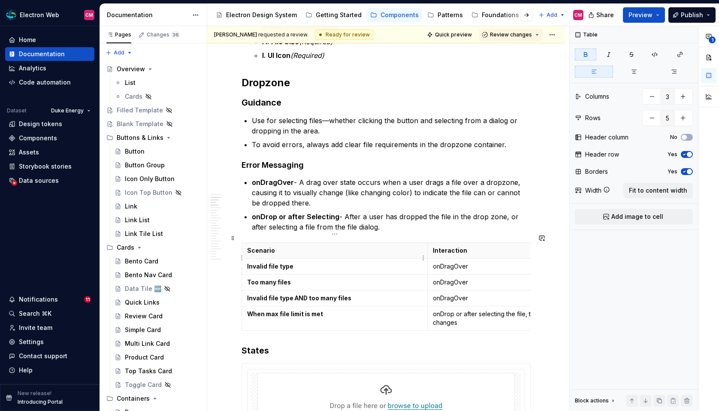
click at [321, 264] on td "Invalid file type" at bounding box center [335, 266] width 186 height 16
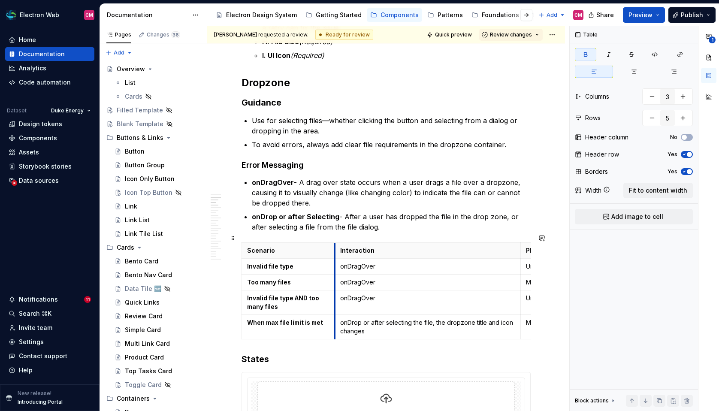
drag, startPoint x: 427, startPoint y: 239, endPoint x: 334, endPoint y: 245, distance: 92.8
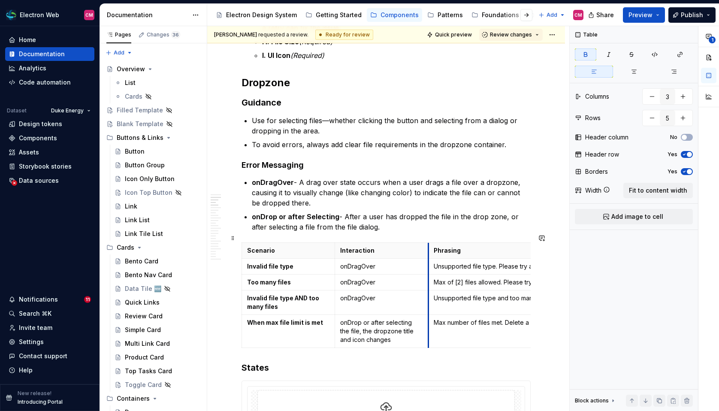
drag, startPoint x: 520, startPoint y: 242, endPoint x: 426, endPoint y: 244, distance: 93.9
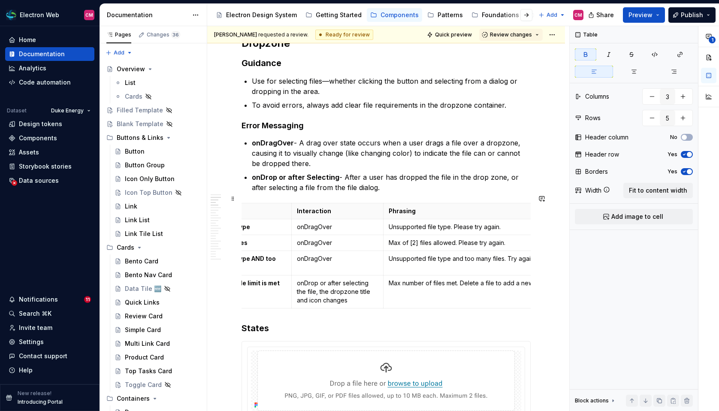
scroll to position [0, 0]
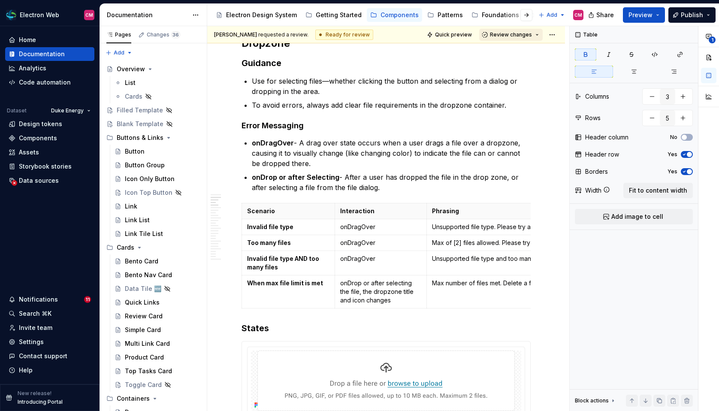
click at [532, 33] on span "Review changes" at bounding box center [511, 34] width 42 height 7
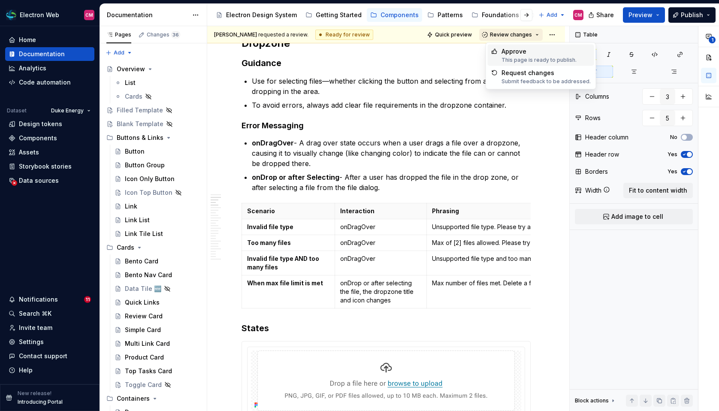
click at [532, 33] on span "Review changes" at bounding box center [511, 34] width 42 height 7
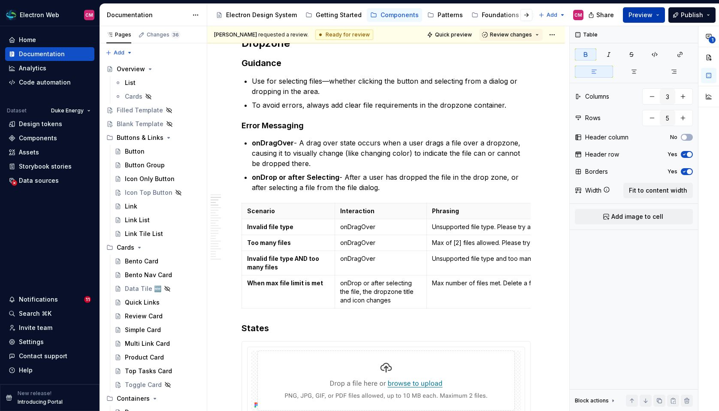
click at [608, 18] on span "Preview" at bounding box center [640, 15] width 24 height 9
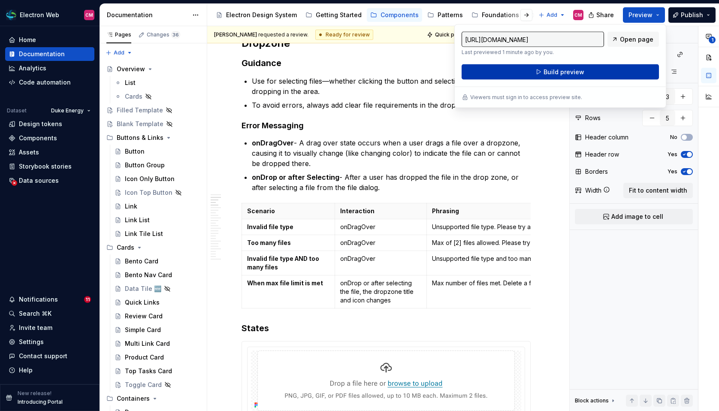
click at [605, 70] on button "Build preview" at bounding box center [559, 71] width 197 height 15
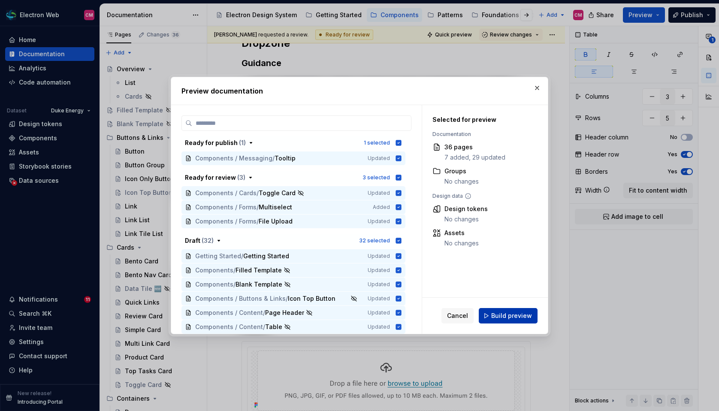
click at [506, 319] on span "Build preview" at bounding box center [511, 315] width 41 height 9
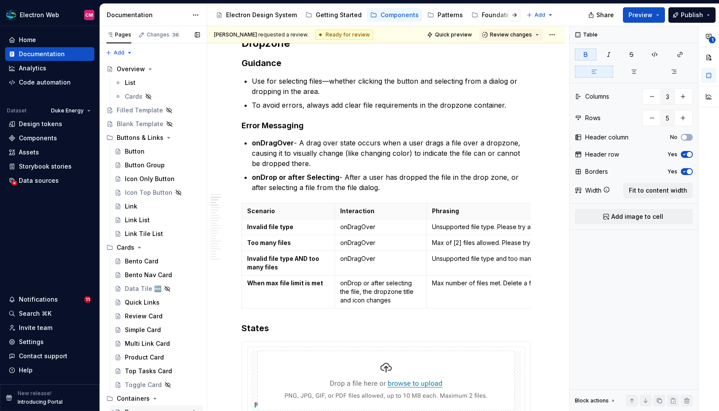
type textarea "*"
